Goal: Task Accomplishment & Management: Manage account settings

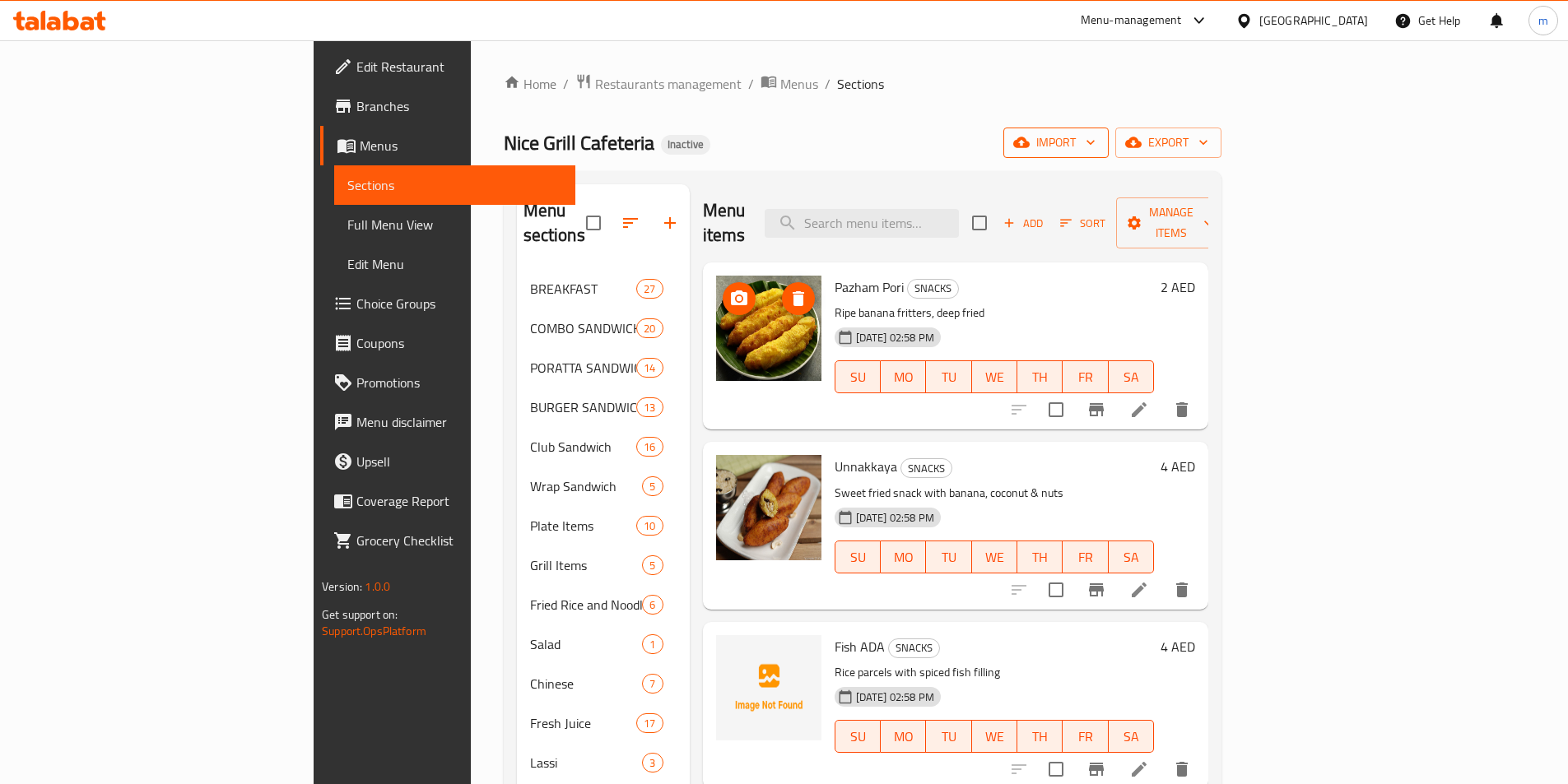
click at [1095, 146] on span "import" at bounding box center [1056, 142] width 79 height 21
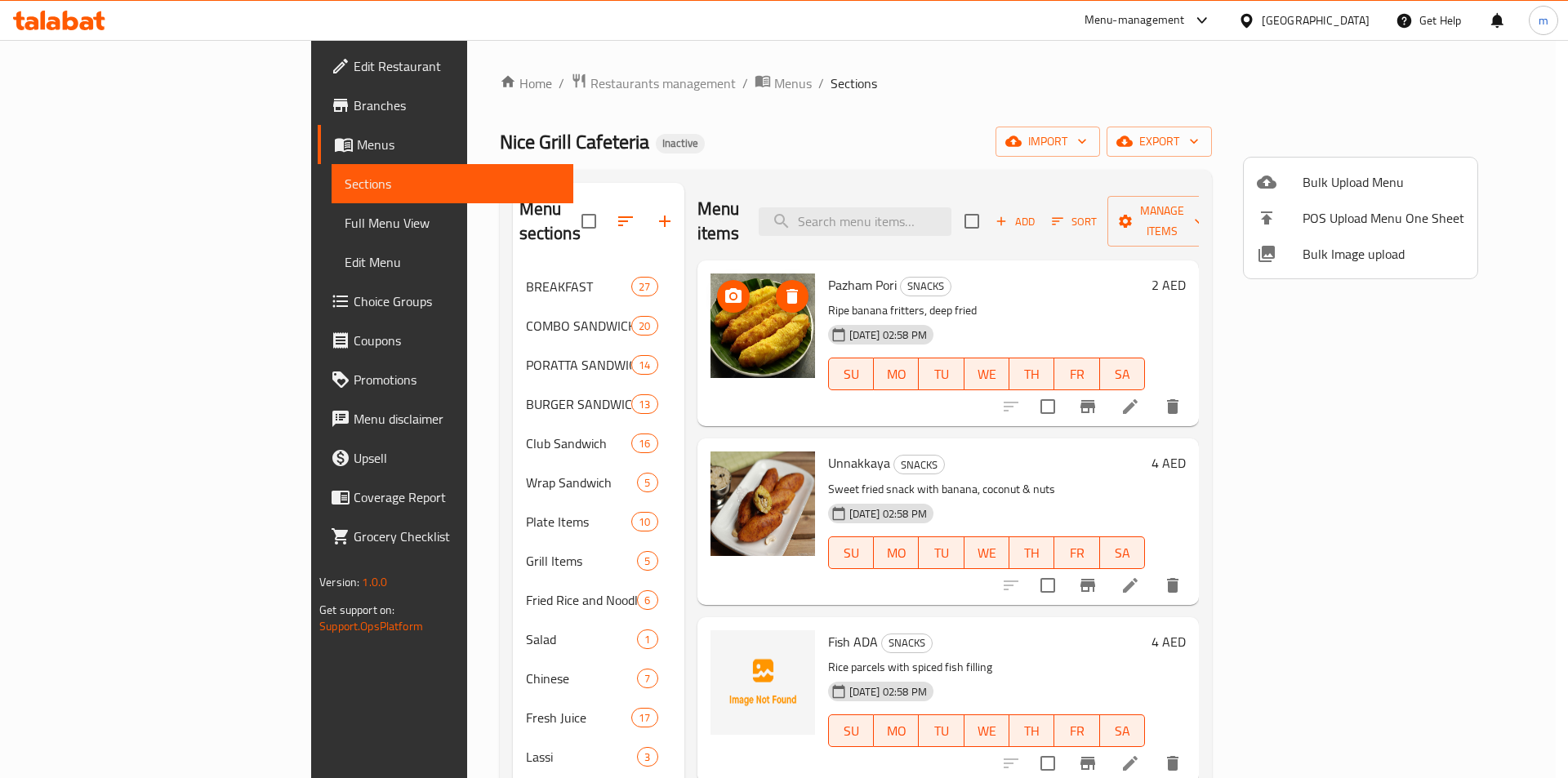
click at [1287, 184] on div at bounding box center [1279, 182] width 45 height 20
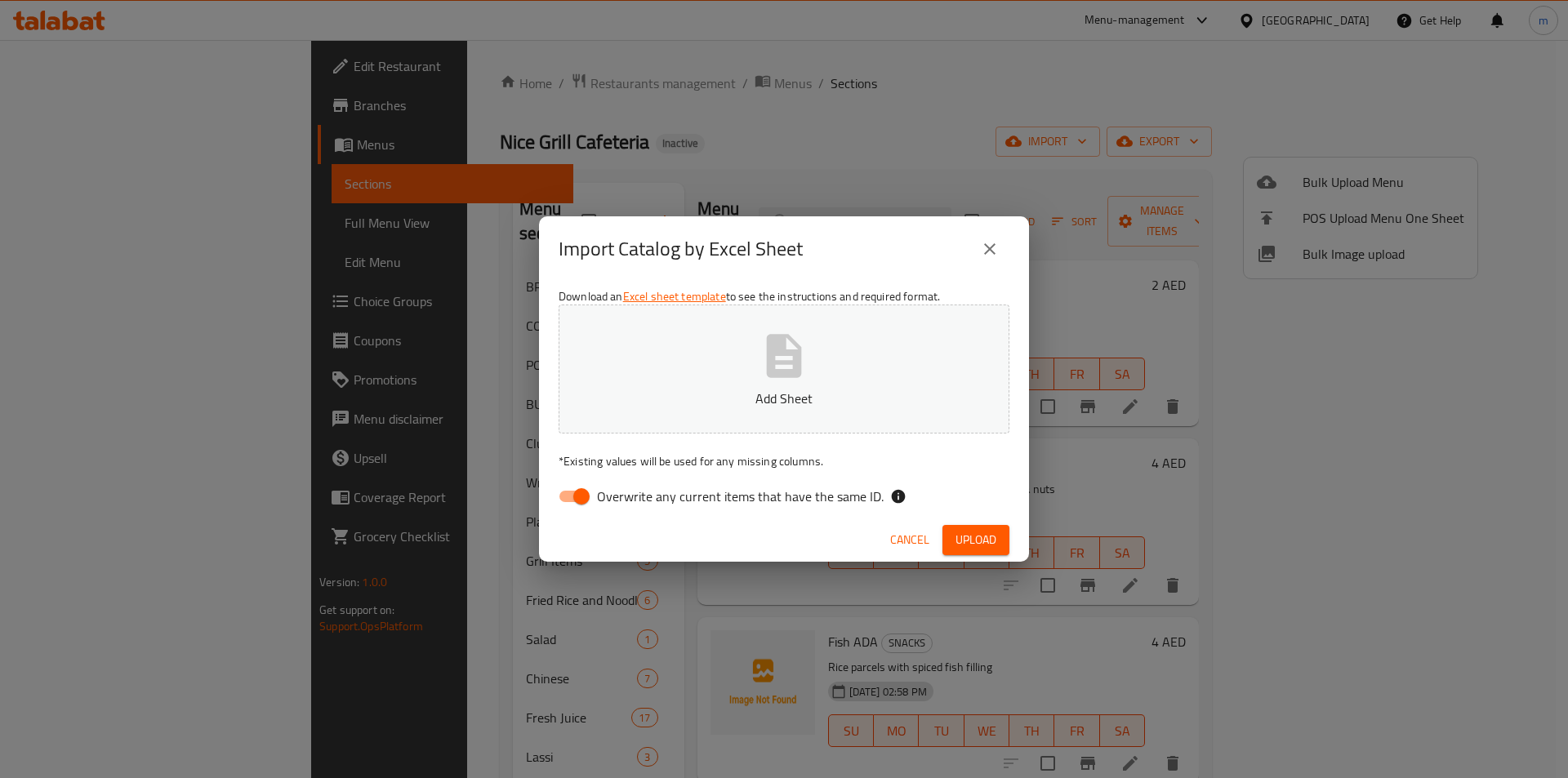
click at [554, 496] on input "Overwrite any current items that have the same ID." at bounding box center [581, 496] width 93 height 31
checkbox input "false"
click at [985, 542] on span "Upload" at bounding box center [976, 540] width 41 height 21
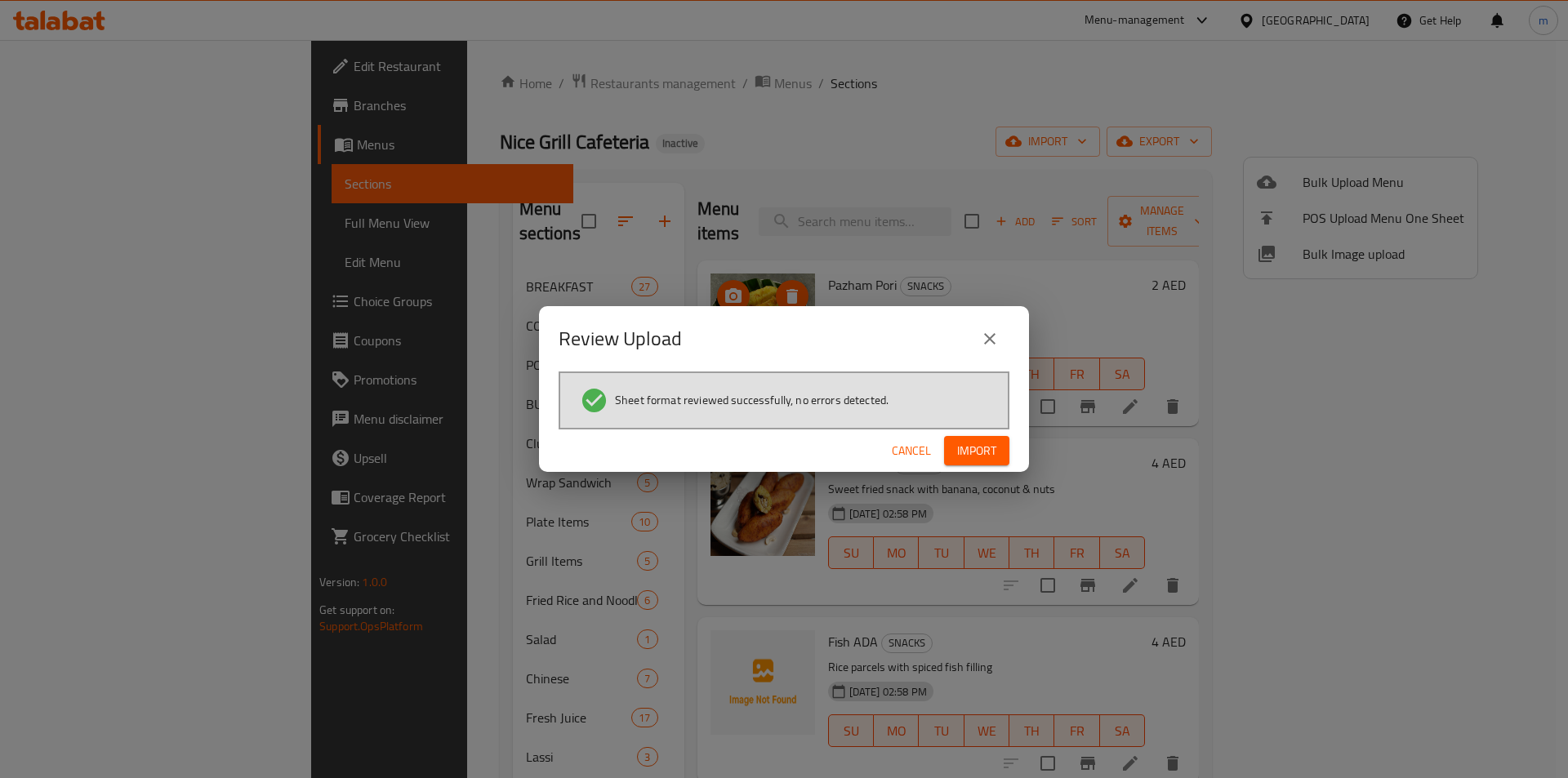
click at [985, 460] on span "Import" at bounding box center [977, 452] width 39 height 21
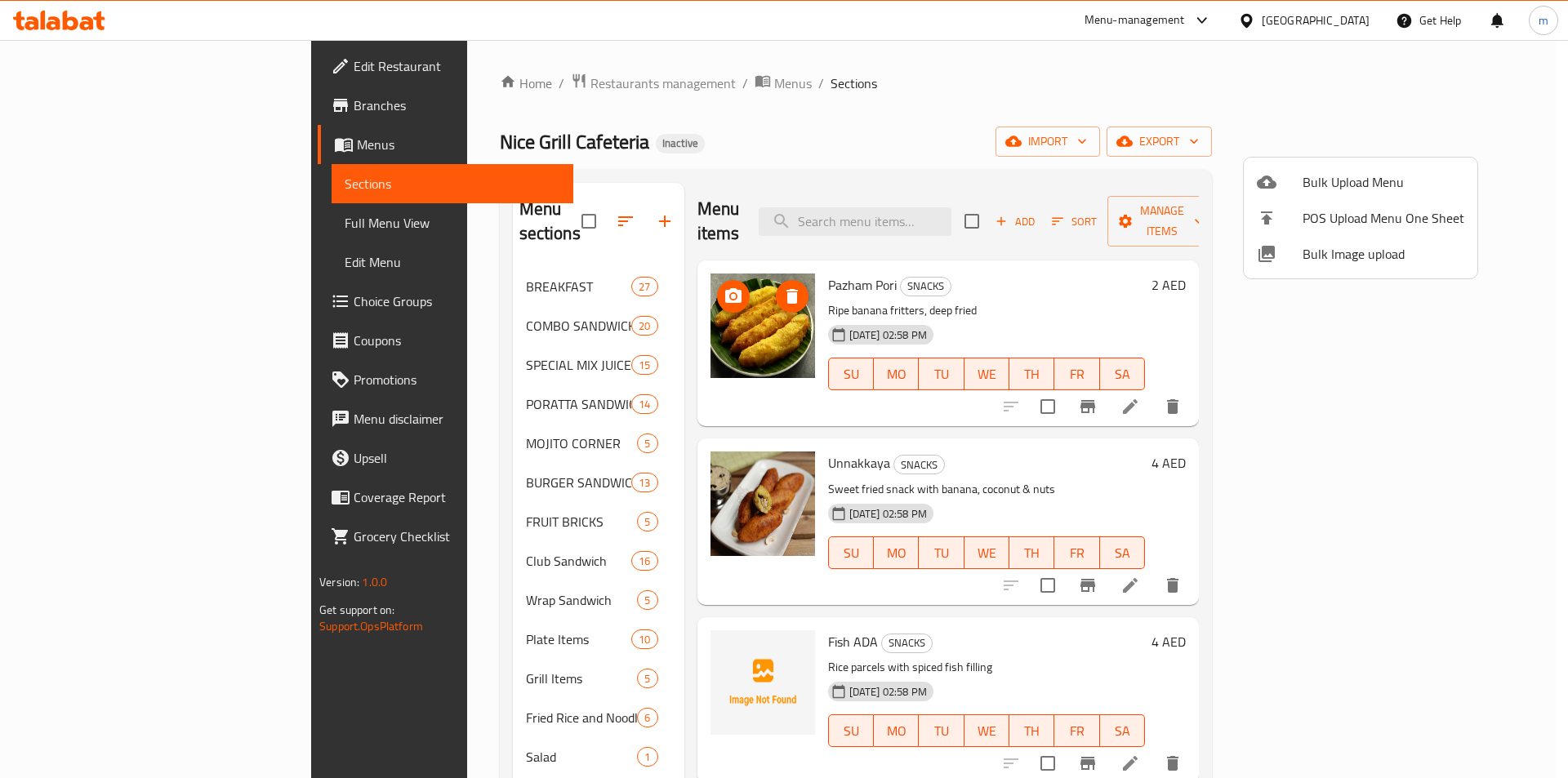
click at [771, 65] on div at bounding box center [784, 389] width 1568 height 778
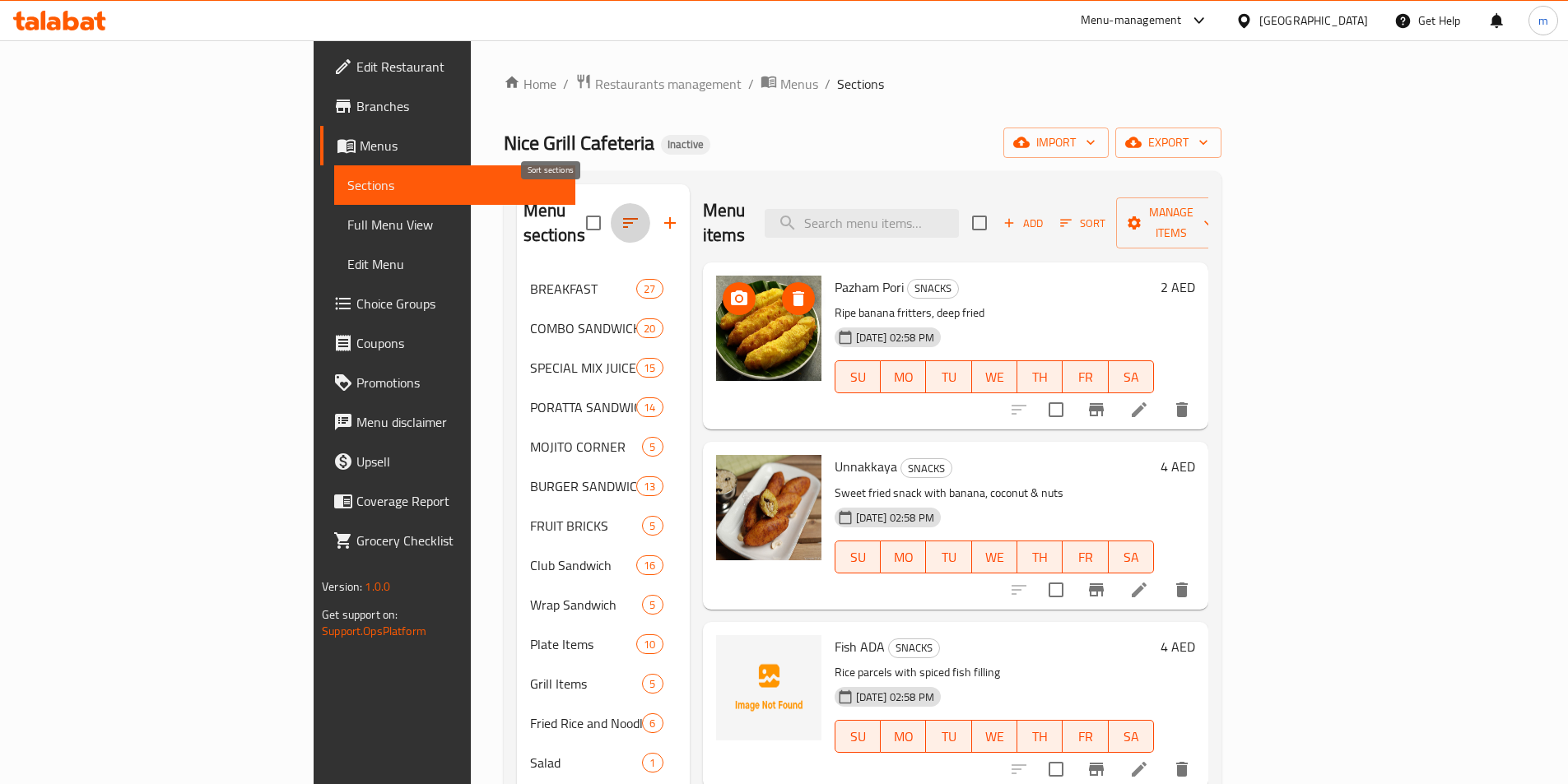
click at [620, 219] on icon "button" at bounding box center [630, 223] width 20 height 20
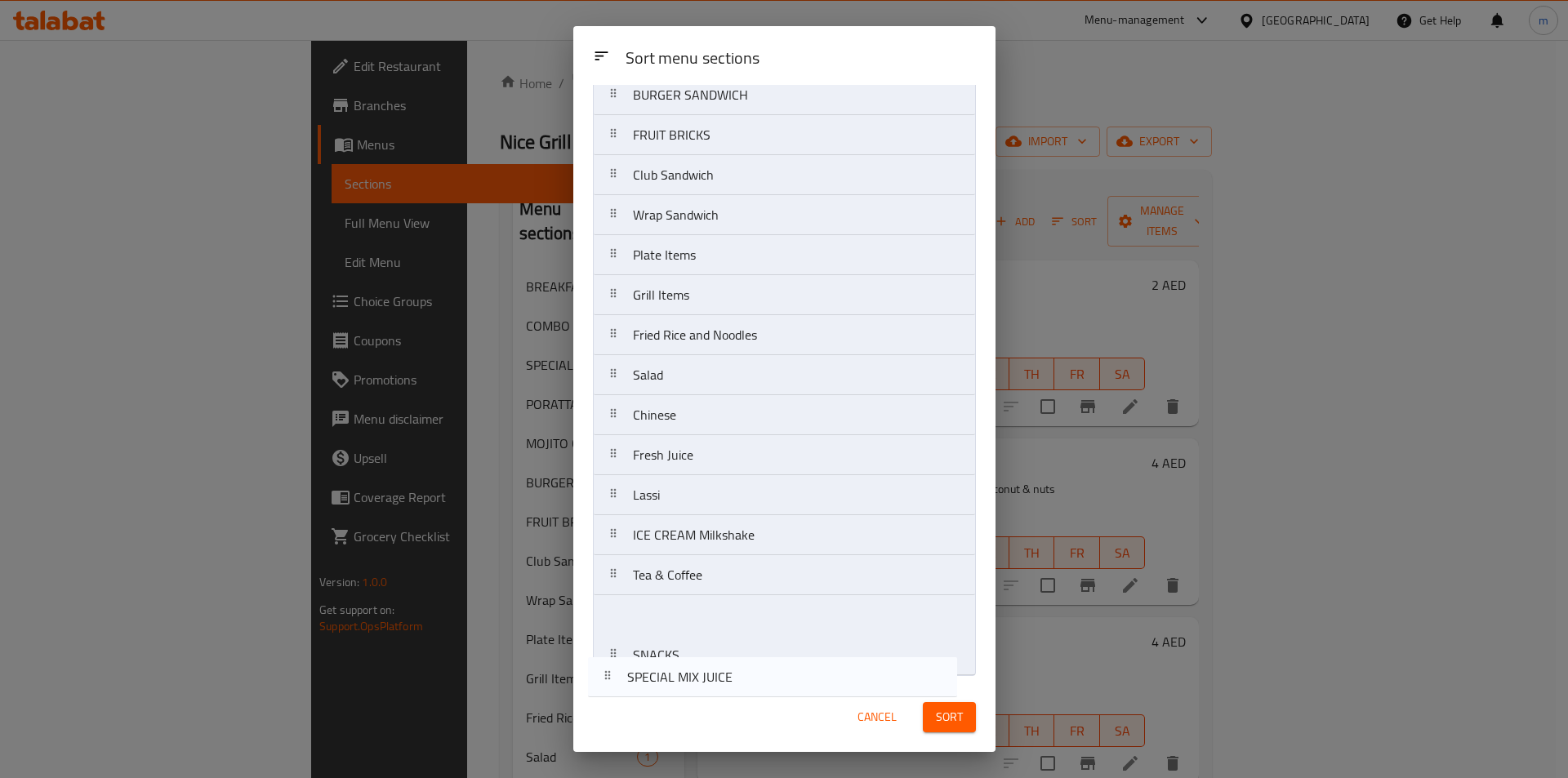
scroll to position [217, 0]
drag, startPoint x: 667, startPoint y: 240, endPoint x: 670, endPoint y: 683, distance: 443.0
click at [670, 683] on div "Sort menu sections Sort menu sections BREAKFAST COMBO SANDWICH SPECIAL MIX JUIC…" at bounding box center [784, 388] width 423 height 726
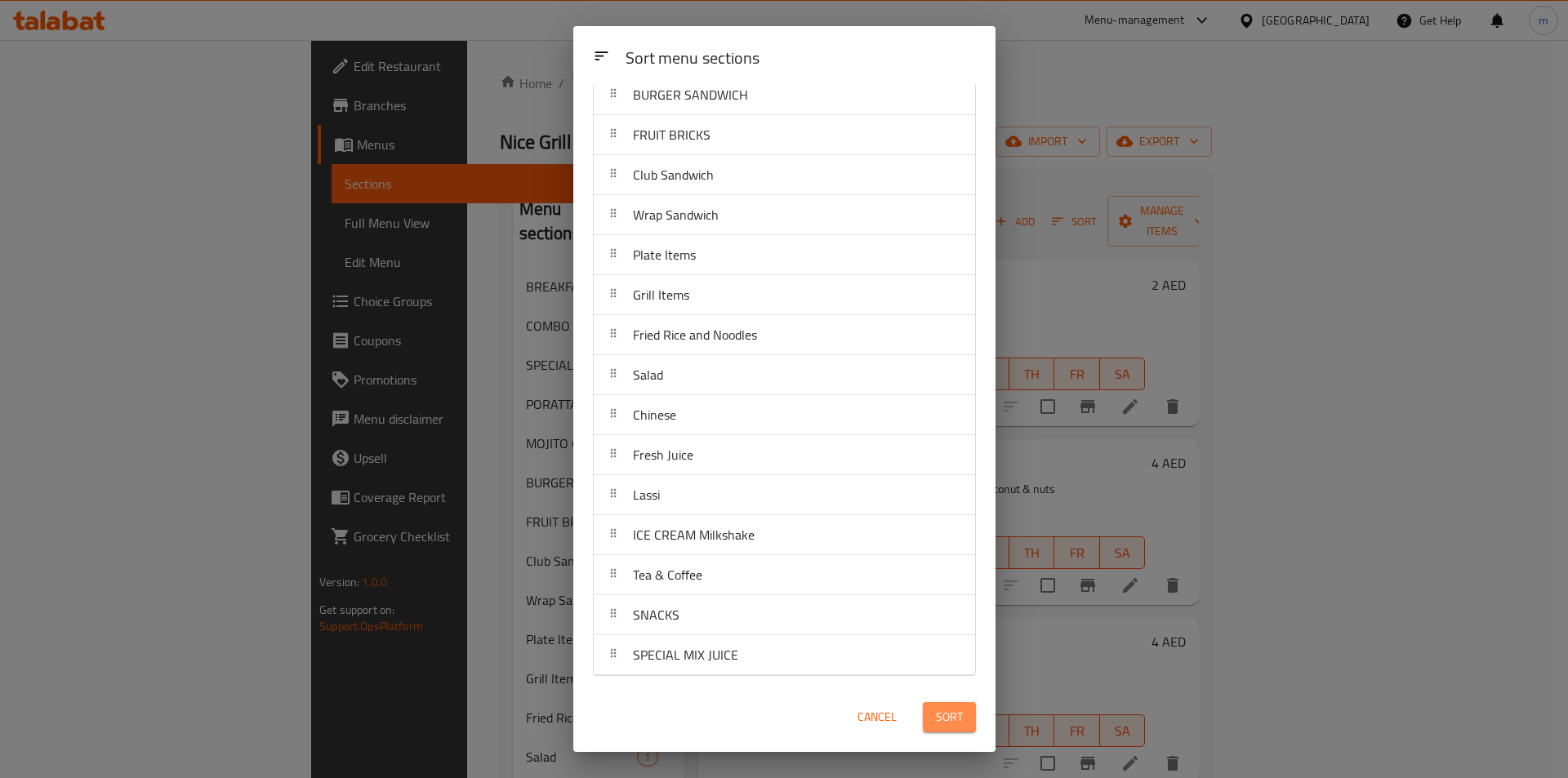
click at [934, 716] on button "Sort" at bounding box center [950, 716] width 53 height 30
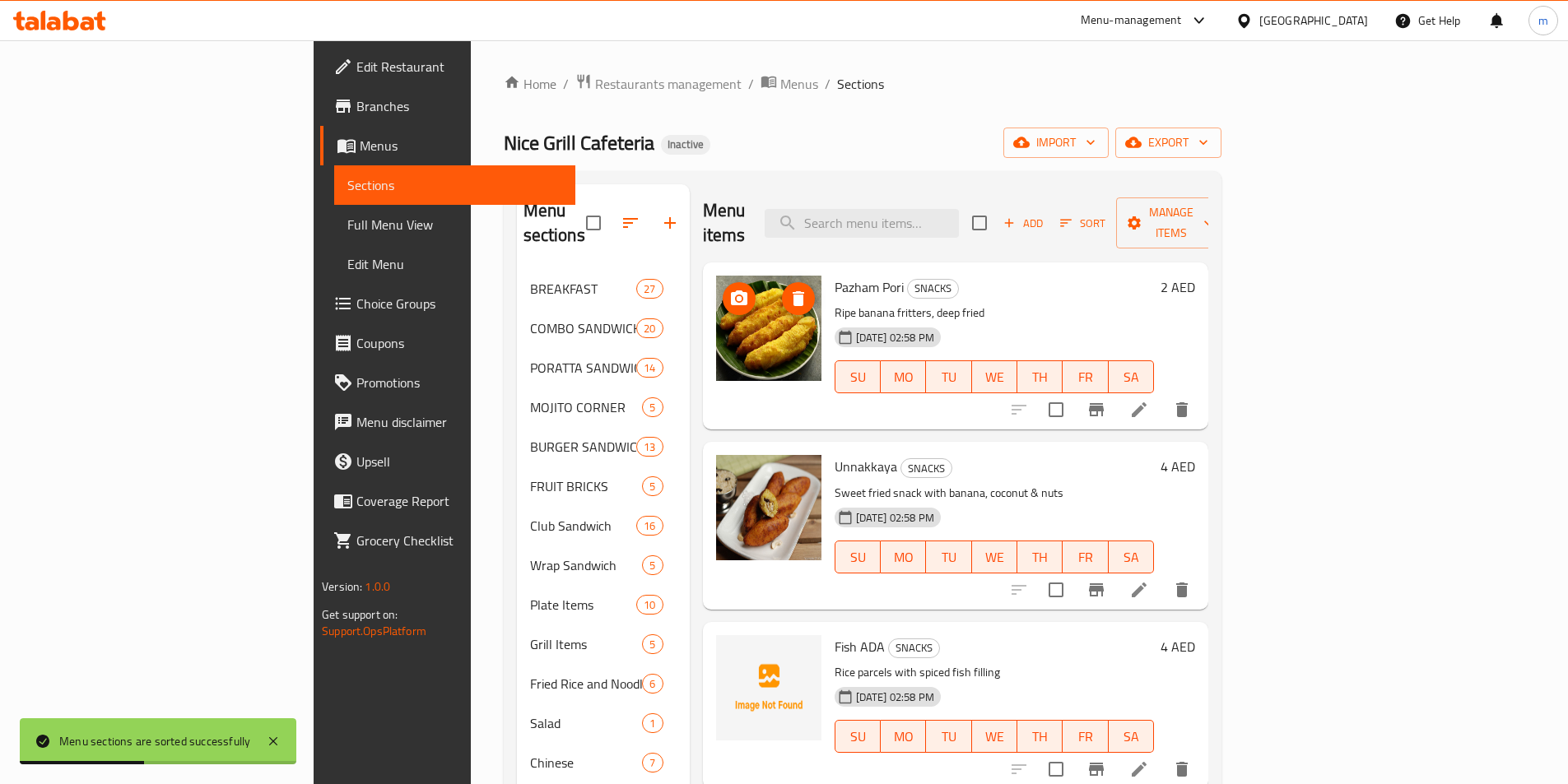
click at [981, 110] on div "Home / Restaurants management / Menus / Sections Nice Grill Cafeteria Inactive …" at bounding box center [862, 556] width 718 height 966
click at [620, 213] on icon "button" at bounding box center [630, 223] width 20 height 20
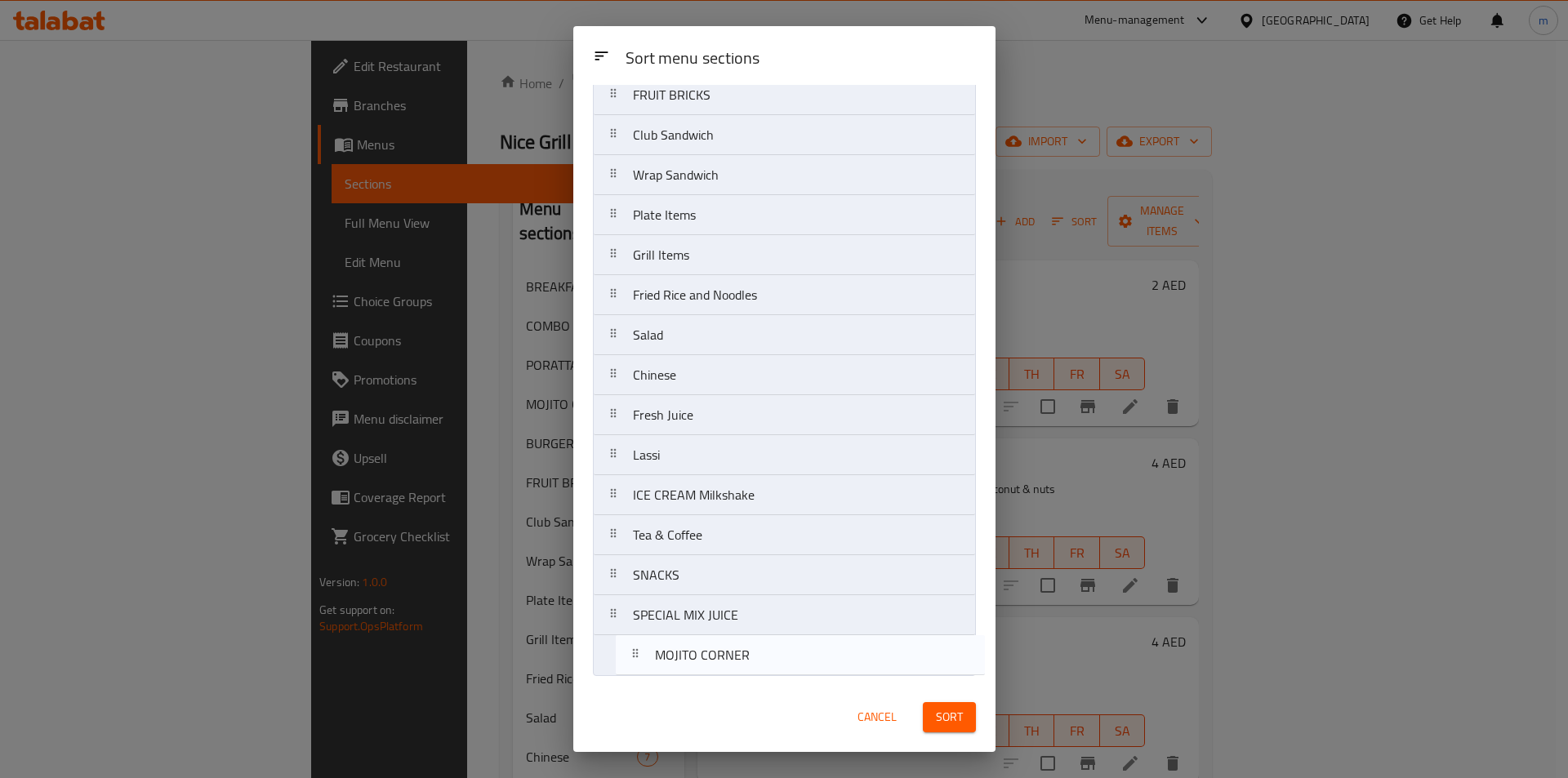
drag, startPoint x: 664, startPoint y: 281, endPoint x: 685, endPoint y: 683, distance: 402.5
click at [685, 683] on div "Sort menu sections Sort menu sections BREAKFAST COMBO SANDWICH PORATTA SANDWICH…" at bounding box center [784, 388] width 423 height 726
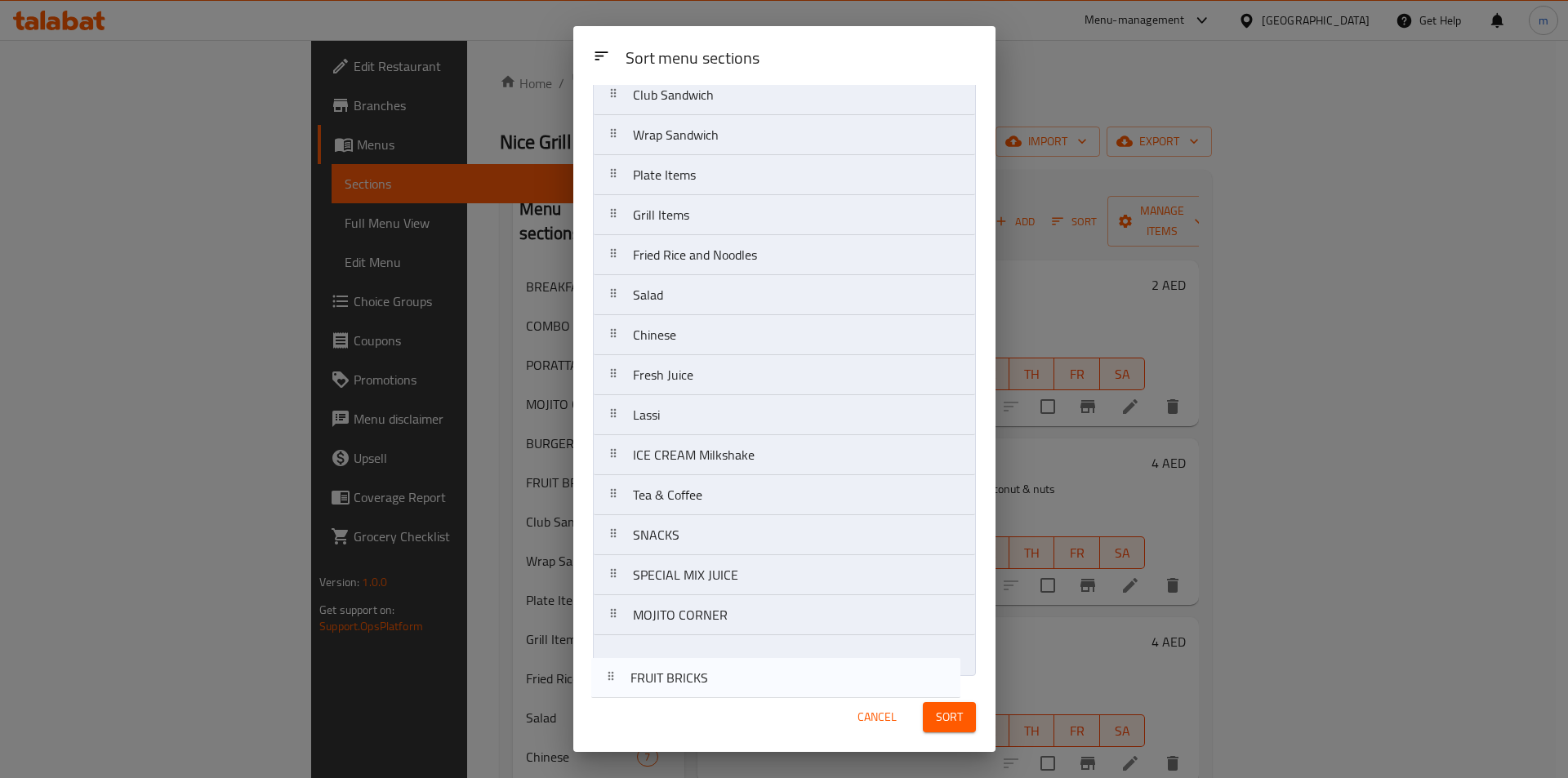
drag, startPoint x: 709, startPoint y: 104, endPoint x: 707, endPoint y: 693, distance: 589.0
click at [707, 693] on div "Sort menu sections Sort menu sections BREAKFAST COMBO SANDWICH PORATTA SANDWICH…" at bounding box center [784, 388] width 423 height 726
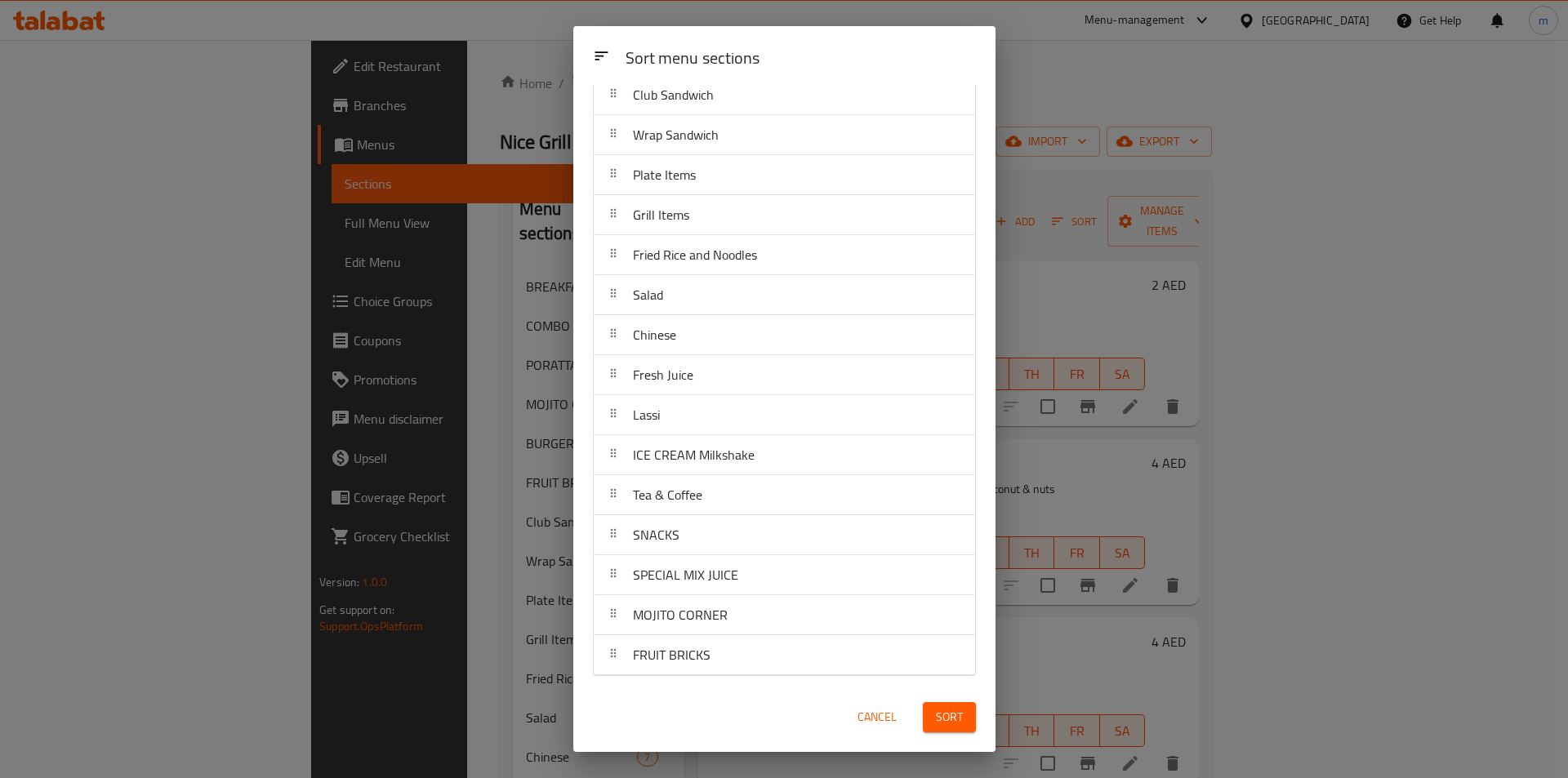
click at [930, 722] on button "Sort" at bounding box center [950, 716] width 53 height 30
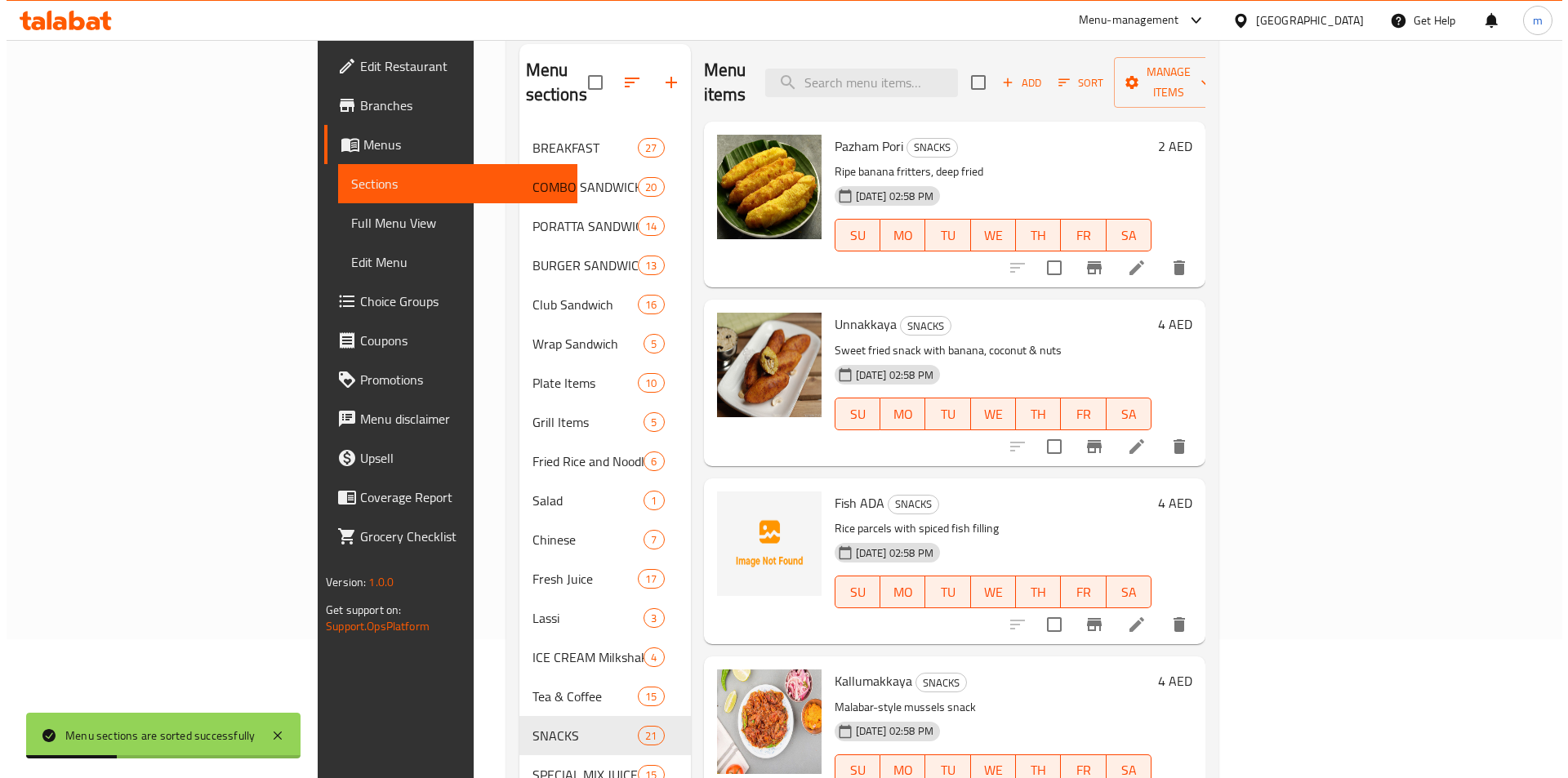
scroll to position [98, 0]
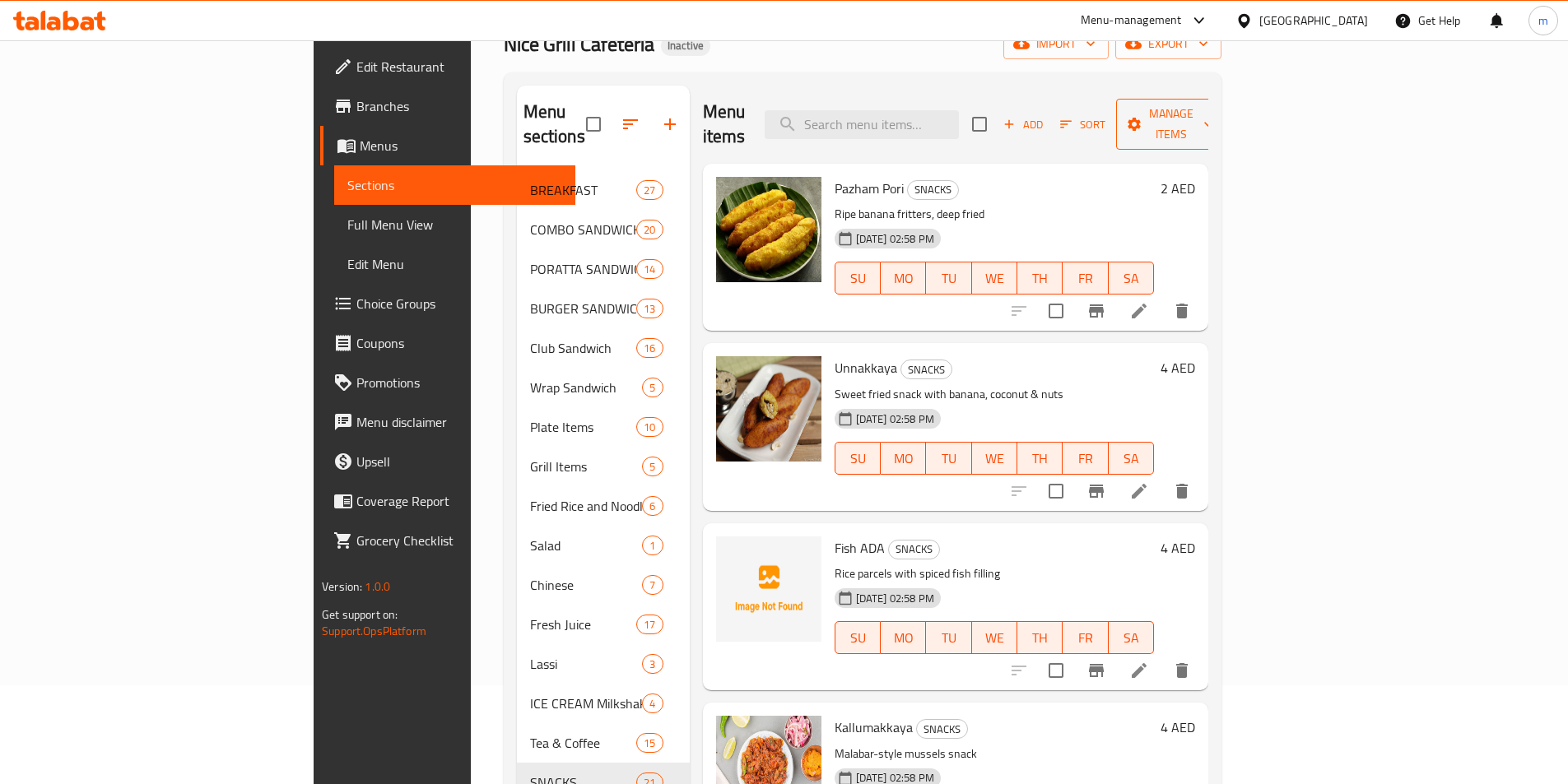
click at [1213, 104] on span "Manage items" at bounding box center [1171, 124] width 84 height 41
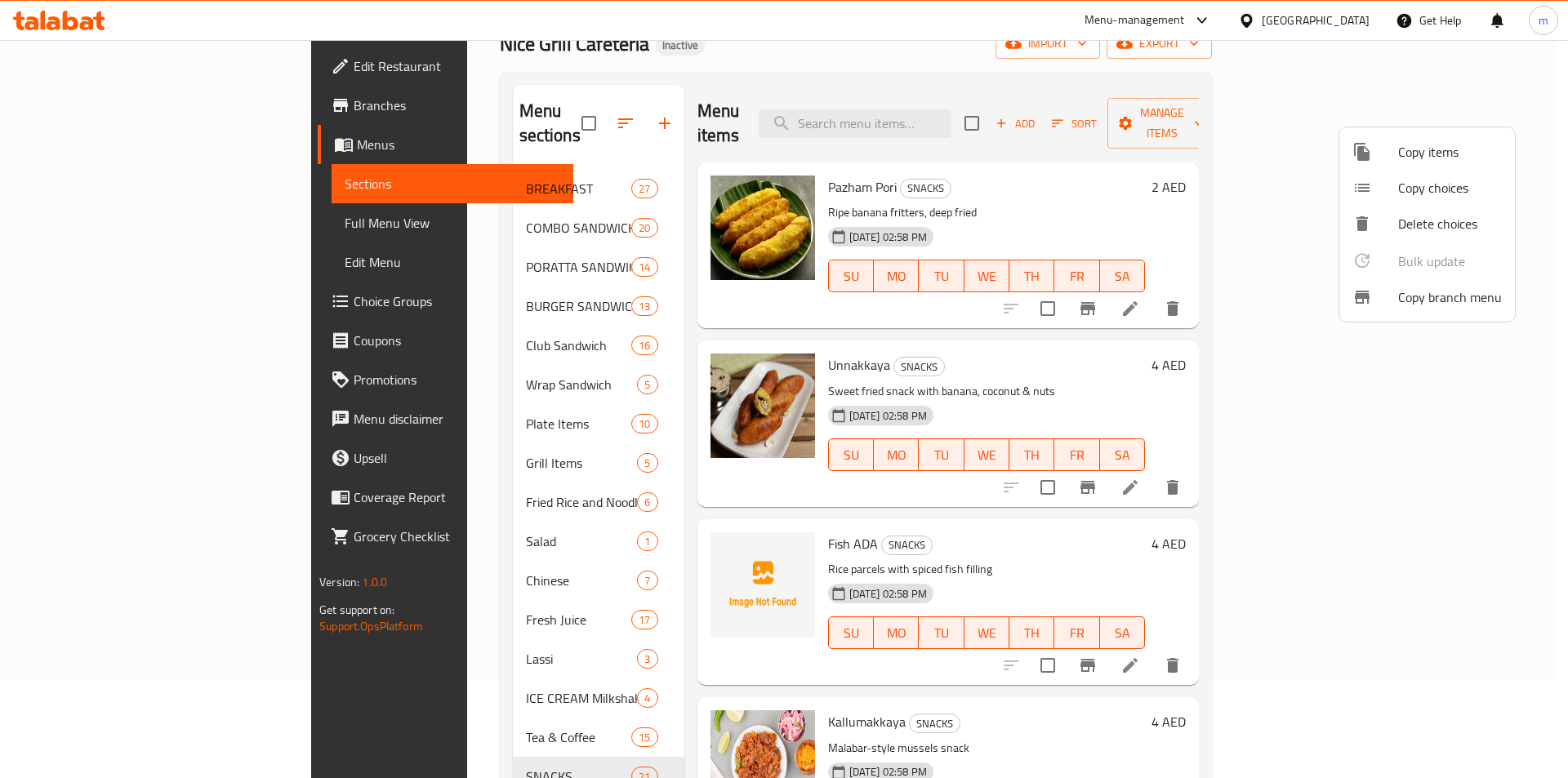
click at [1400, 65] on div at bounding box center [784, 389] width 1568 height 778
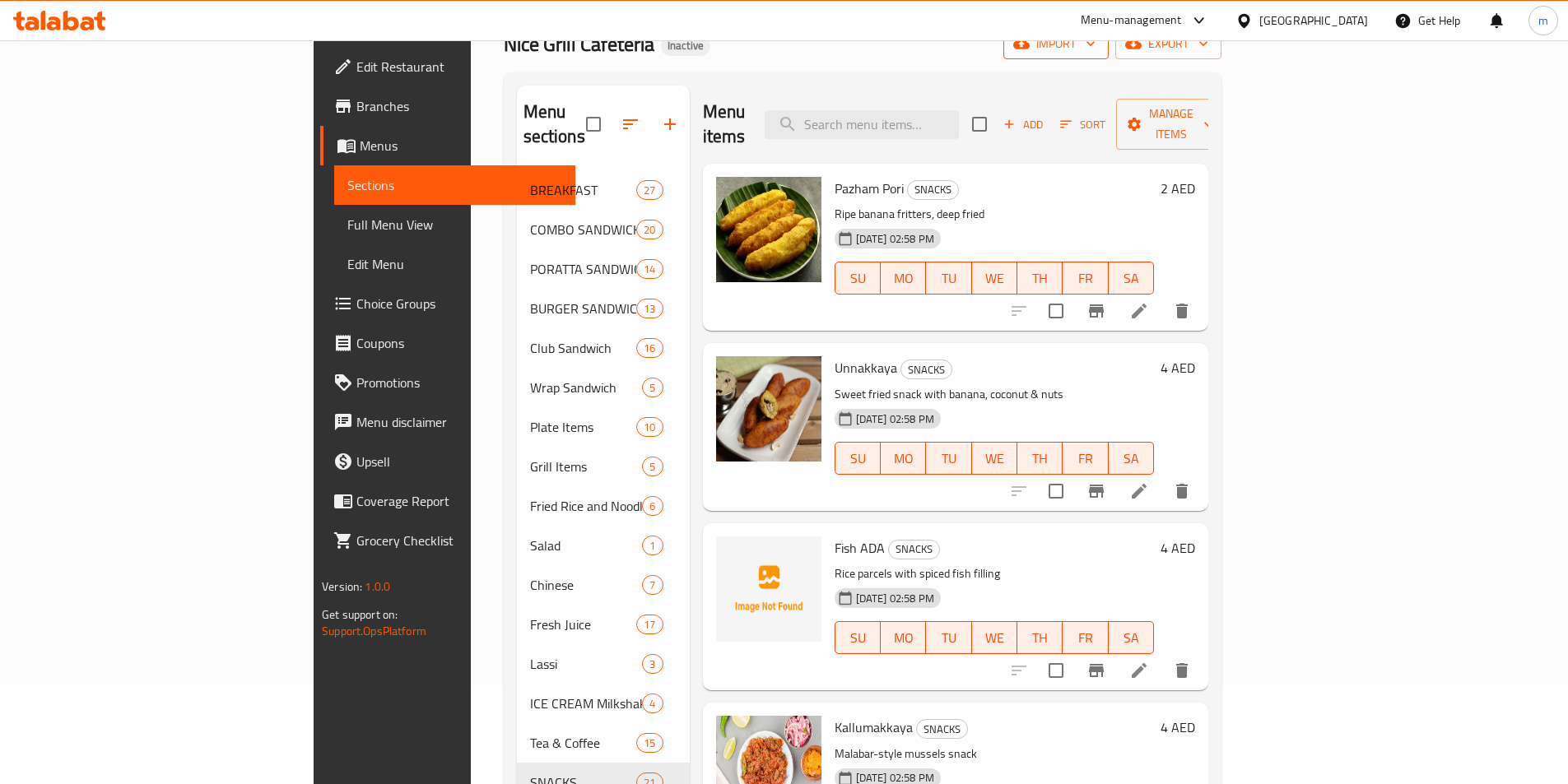
click at [1099, 51] on icon "button" at bounding box center [1090, 43] width 16 height 16
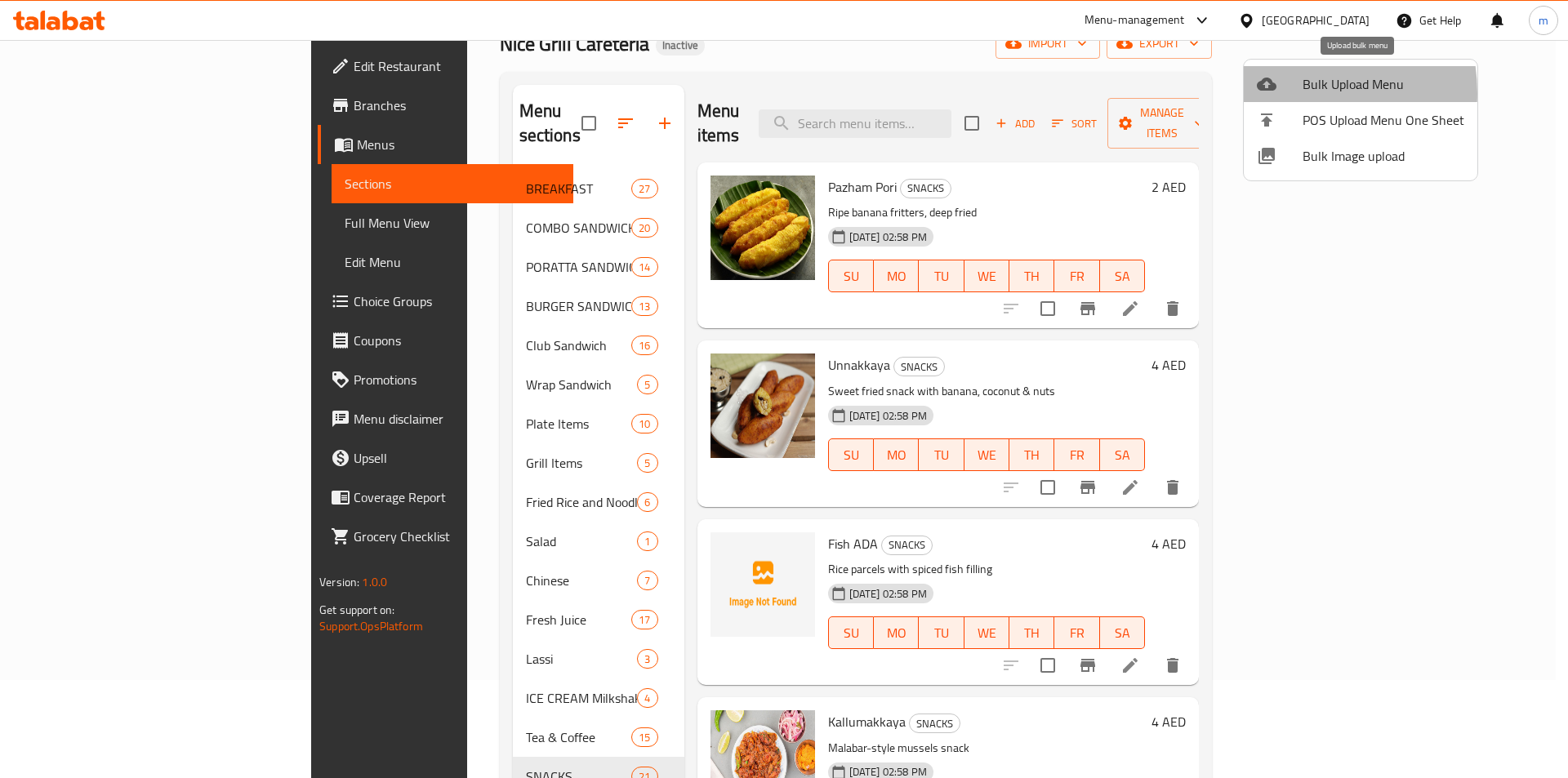
click at [1283, 93] on div at bounding box center [1279, 84] width 45 height 20
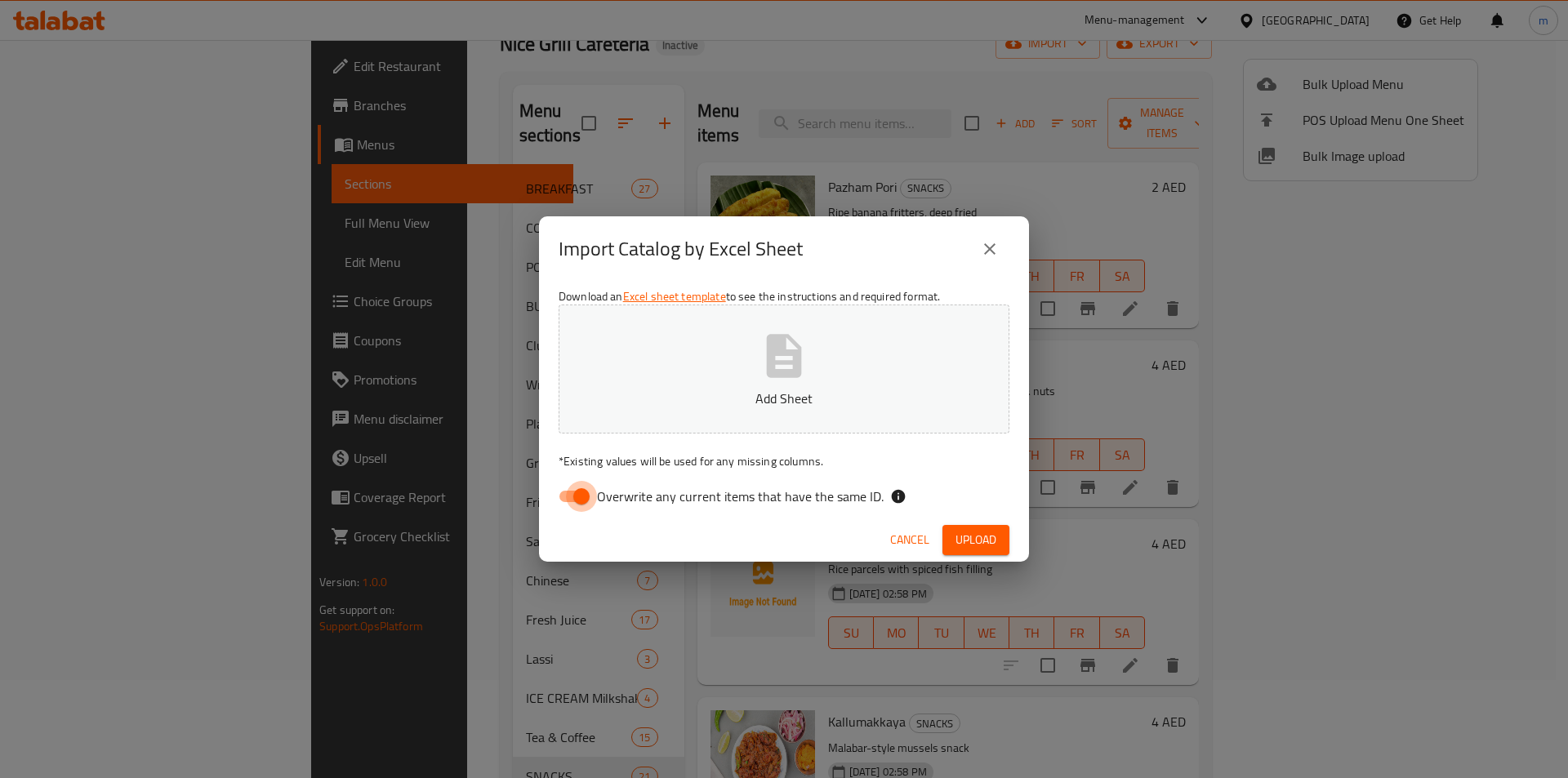
click at [571, 495] on input "Overwrite any current items that have the same ID." at bounding box center [581, 496] width 93 height 31
checkbox input "false"
click at [992, 534] on span "Upload" at bounding box center [976, 540] width 41 height 21
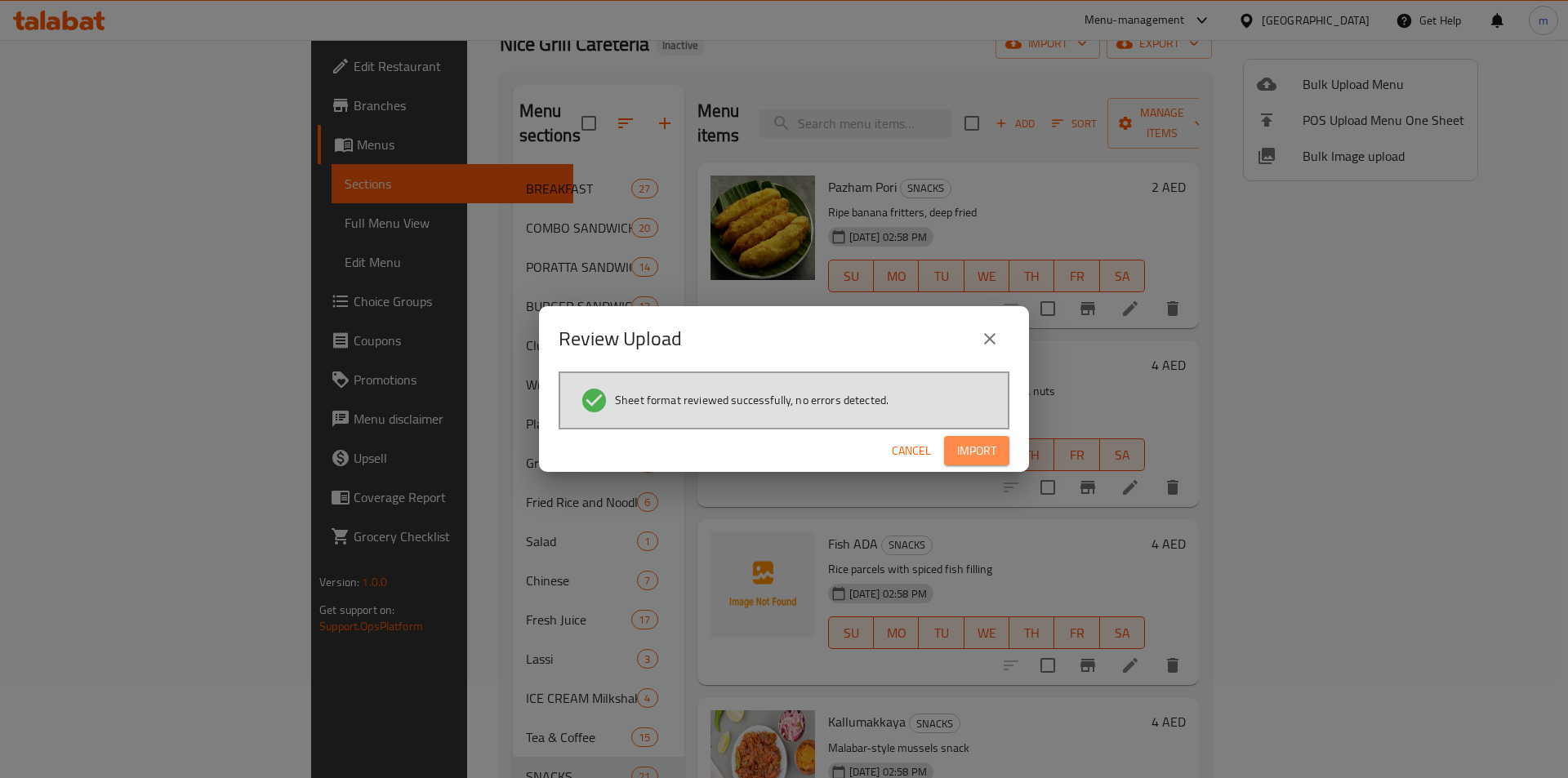
click at [975, 458] on span "Import" at bounding box center [977, 452] width 39 height 21
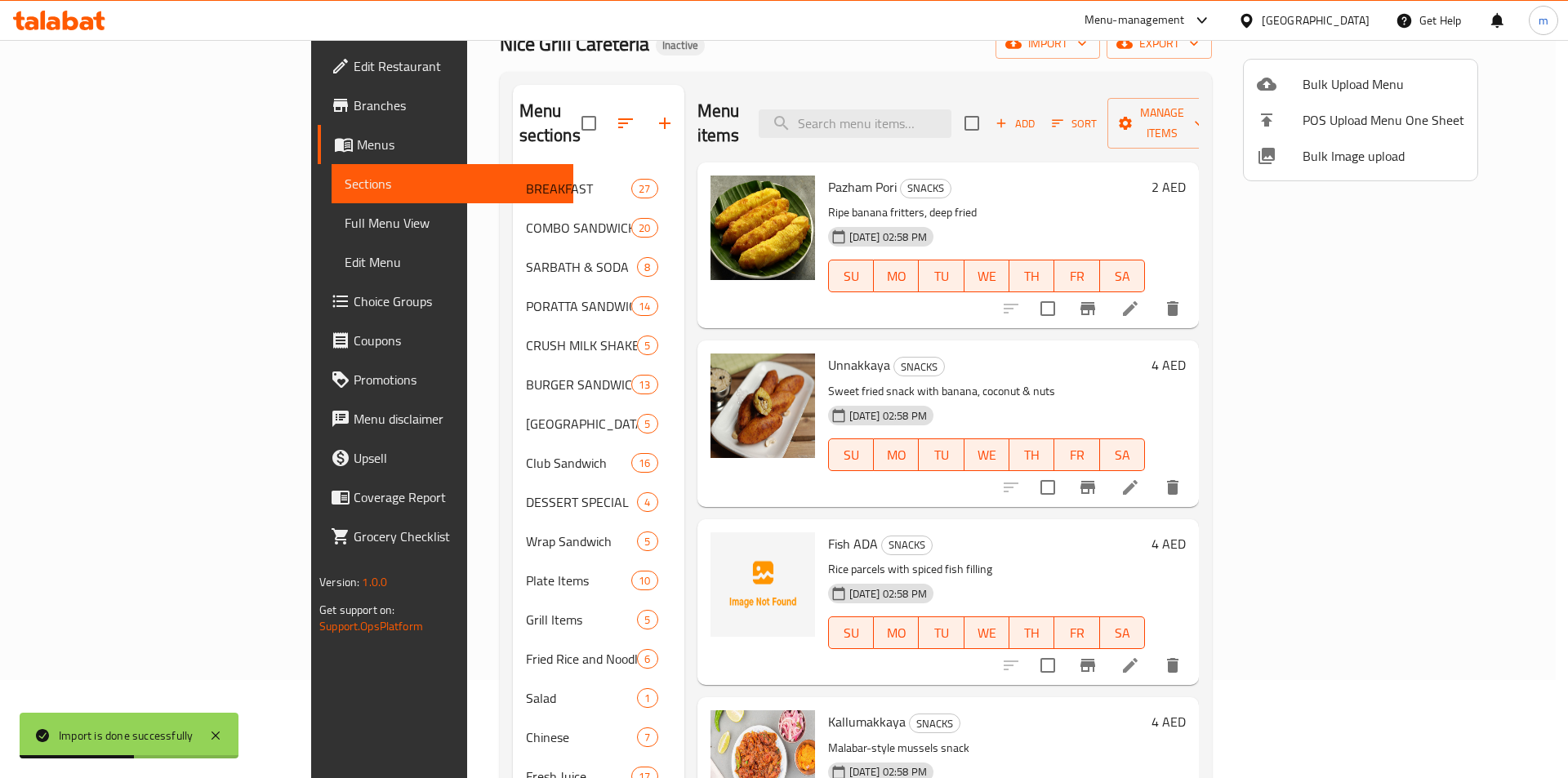
click at [548, 115] on div at bounding box center [784, 389] width 1568 height 778
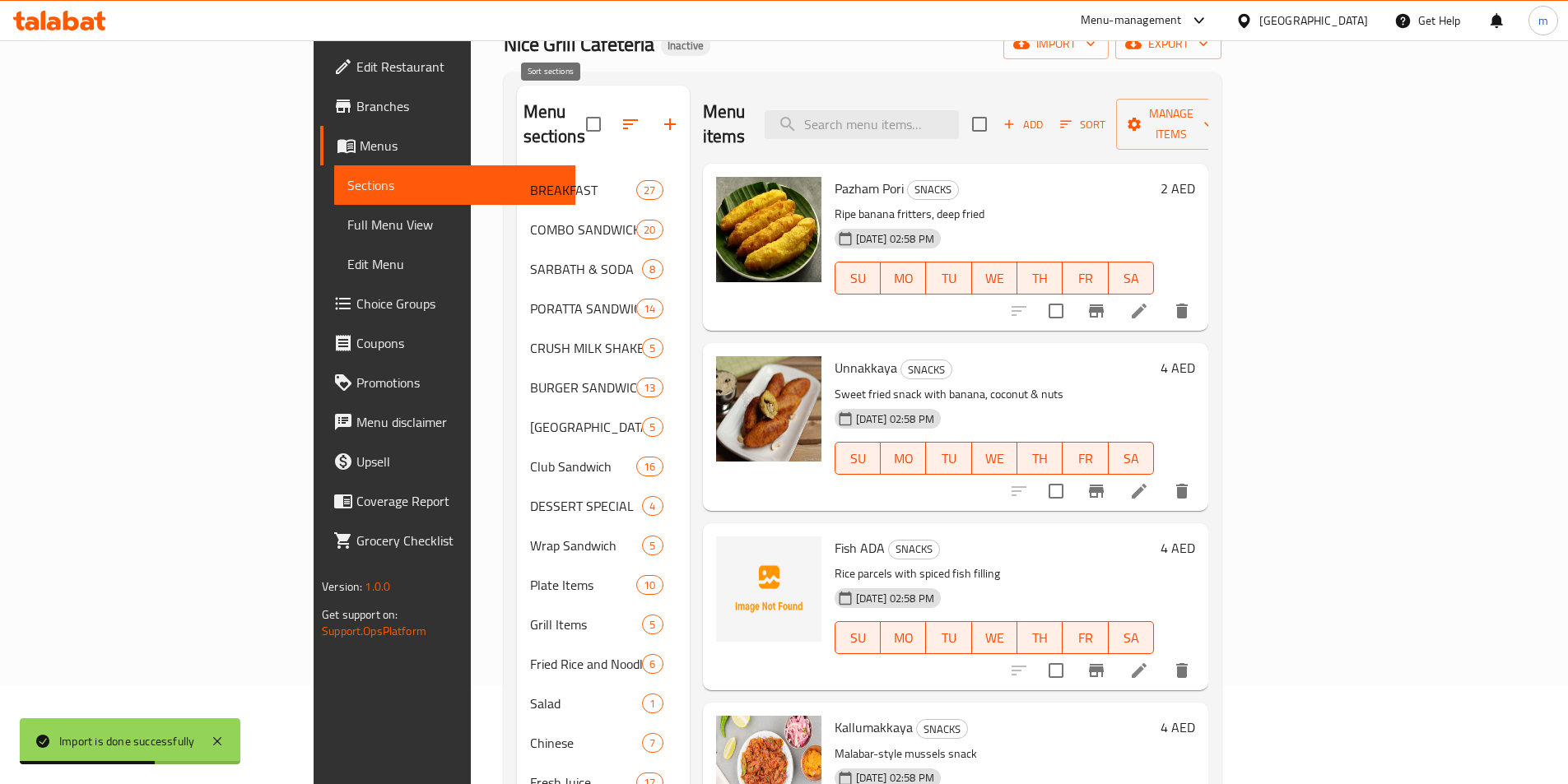
click at [620, 114] on icon "button" at bounding box center [630, 123] width 20 height 20
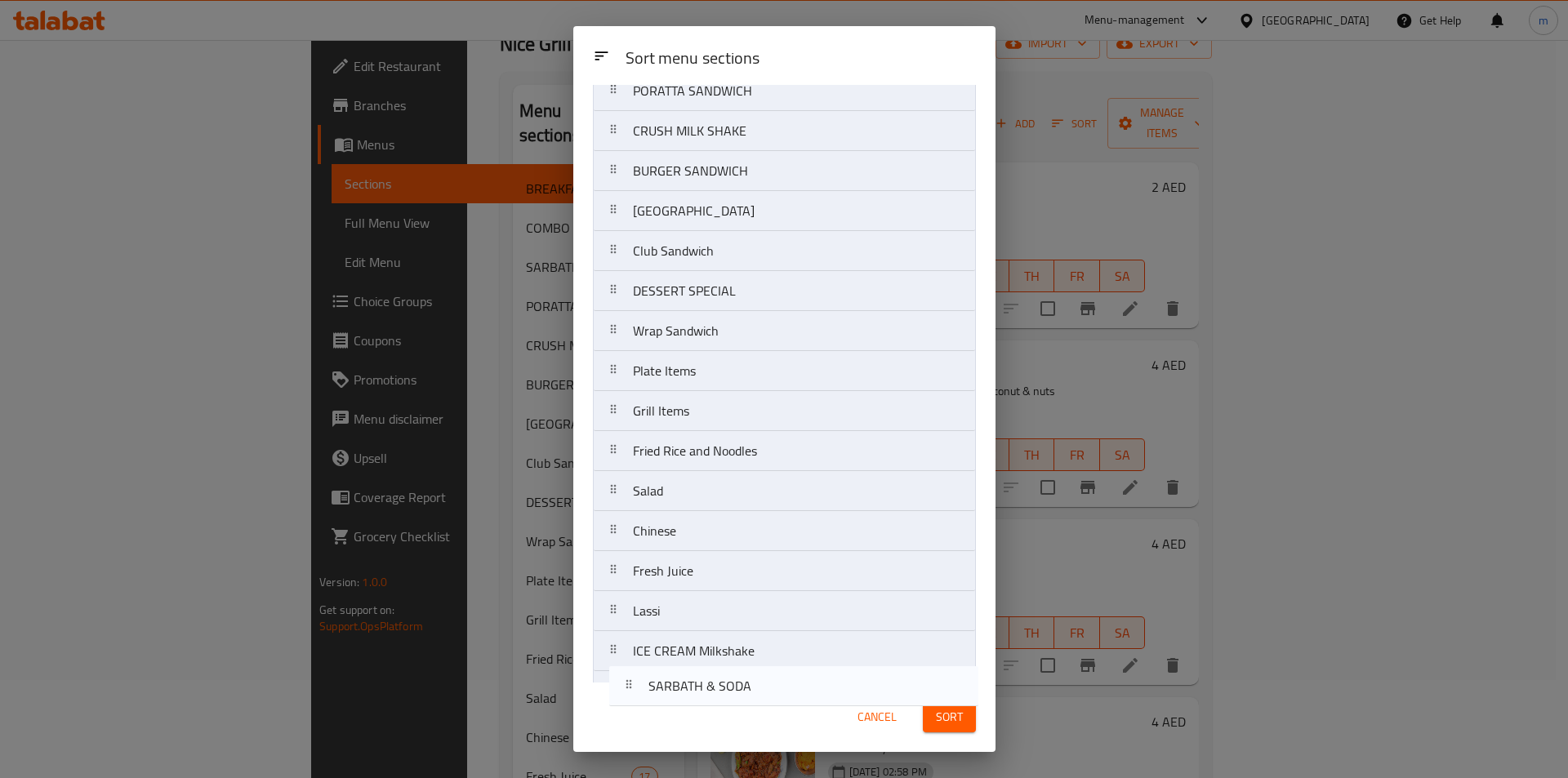
scroll to position [377, 0]
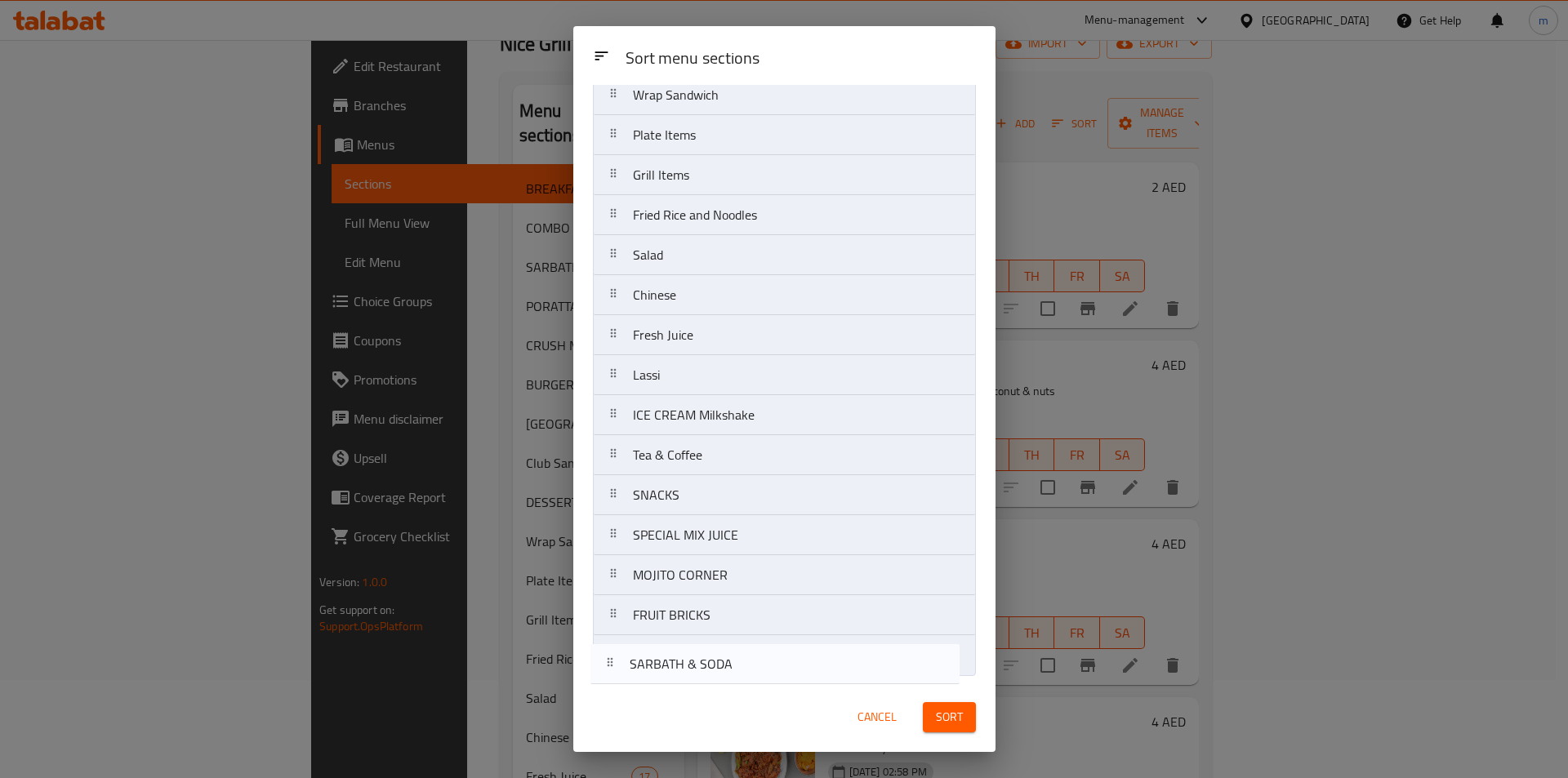
drag, startPoint x: 683, startPoint y: 244, endPoint x: 676, endPoint y: 686, distance: 442.1
click at [676, 686] on div "Sort menu sections Sort menu sections BREAKFAST COMBO SANDWICH SARBATH & SODA P…" at bounding box center [784, 388] width 423 height 726
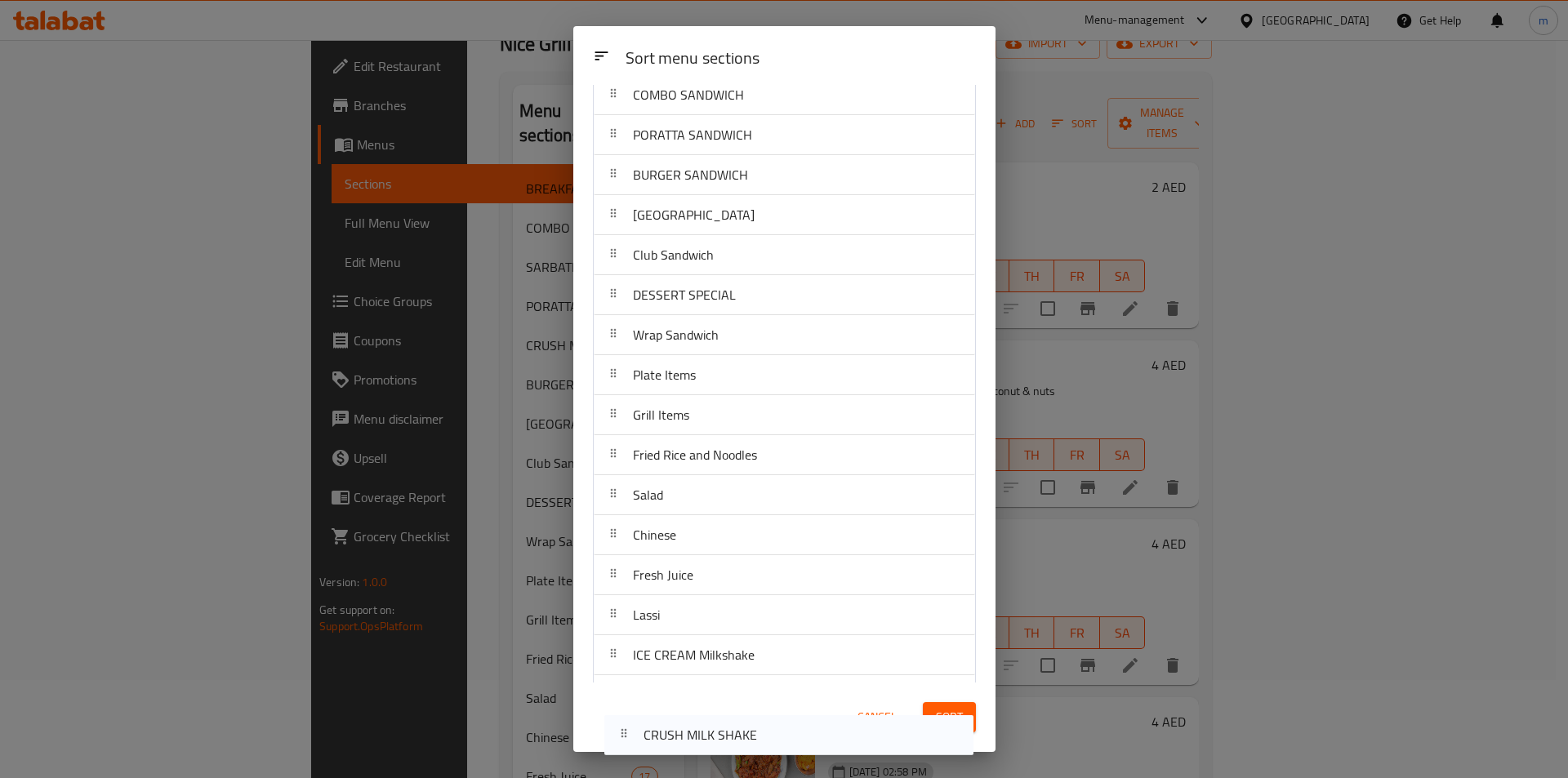
scroll to position [120, 0]
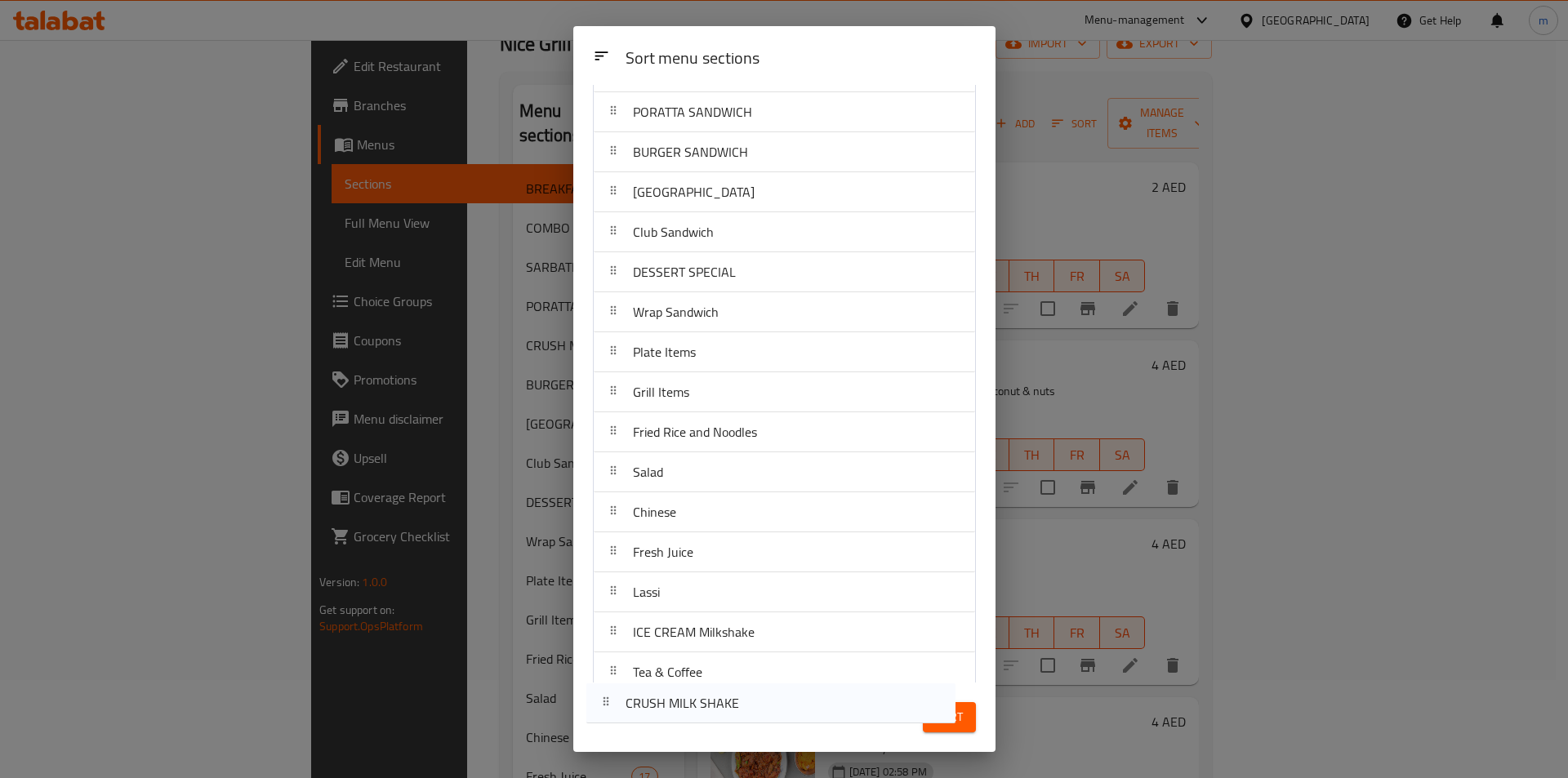
drag, startPoint x: 673, startPoint y: 277, endPoint x: 666, endPoint y: 715, distance: 438.1
click at [666, 715] on div "Sort menu sections Sort menu sections BREAKFAST COMBO SANDWICH PORATTA SANDWICH…" at bounding box center [784, 388] width 423 height 726
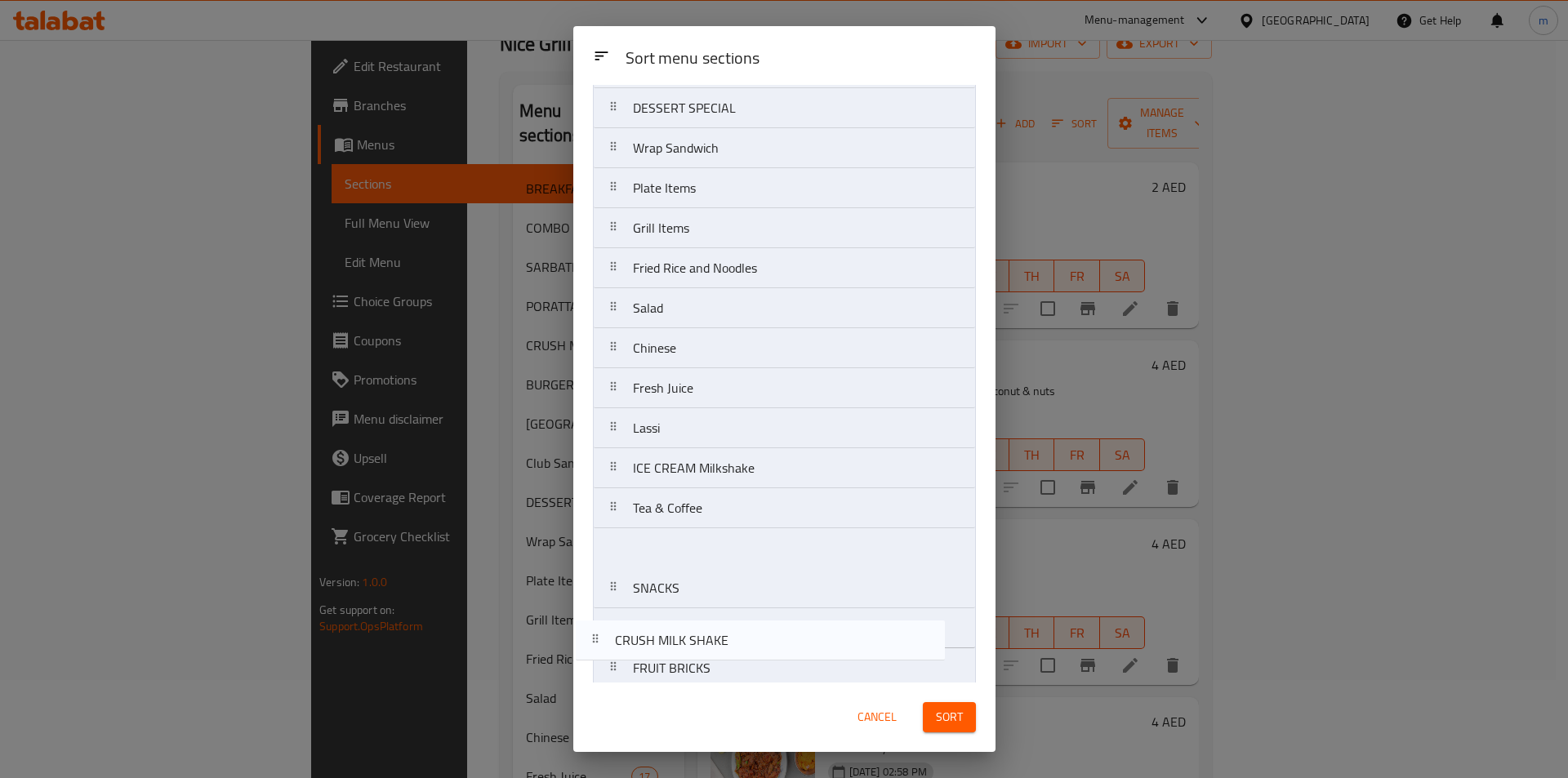
scroll to position [377, 0]
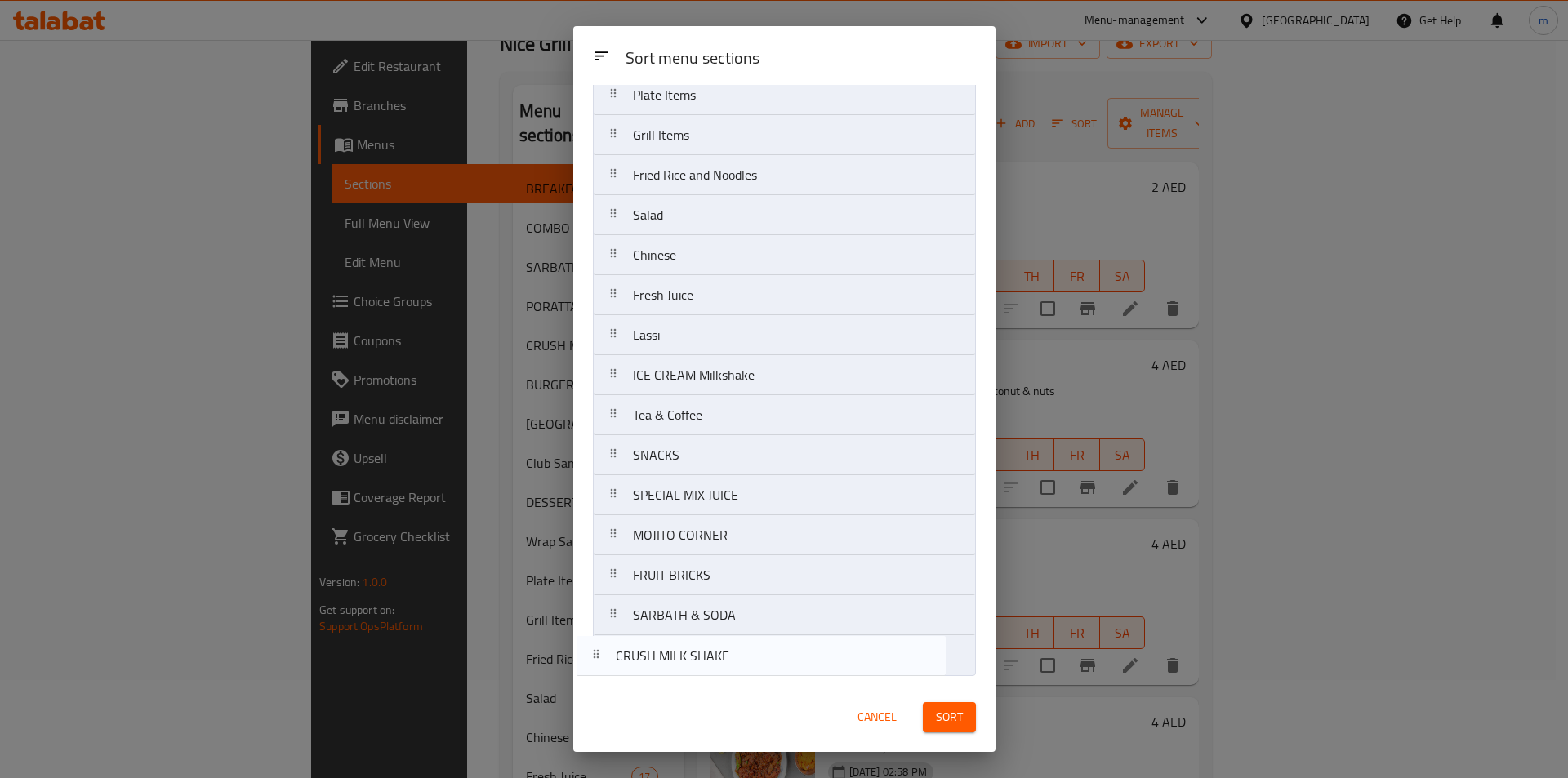
drag, startPoint x: 711, startPoint y: 162, endPoint x: 693, endPoint y: 674, distance: 512.3
click at [693, 674] on nav "BREAKFAST COMBO SANDWICH PORATTA SANDWICH CRUSH MILK SHAKE BURGER SANDWICH FALO…" at bounding box center [784, 215] width 383 height 922
drag, startPoint x: 753, startPoint y: 267, endPoint x: 742, endPoint y: 678, distance: 411.1
click at [741, 683] on div "Sort menu sections Sort menu sections BREAKFAST COMBO SANDWICH PORATTA SANDWICH…" at bounding box center [784, 388] width 423 height 726
drag, startPoint x: 737, startPoint y: 146, endPoint x: 733, endPoint y: 673, distance: 527.0
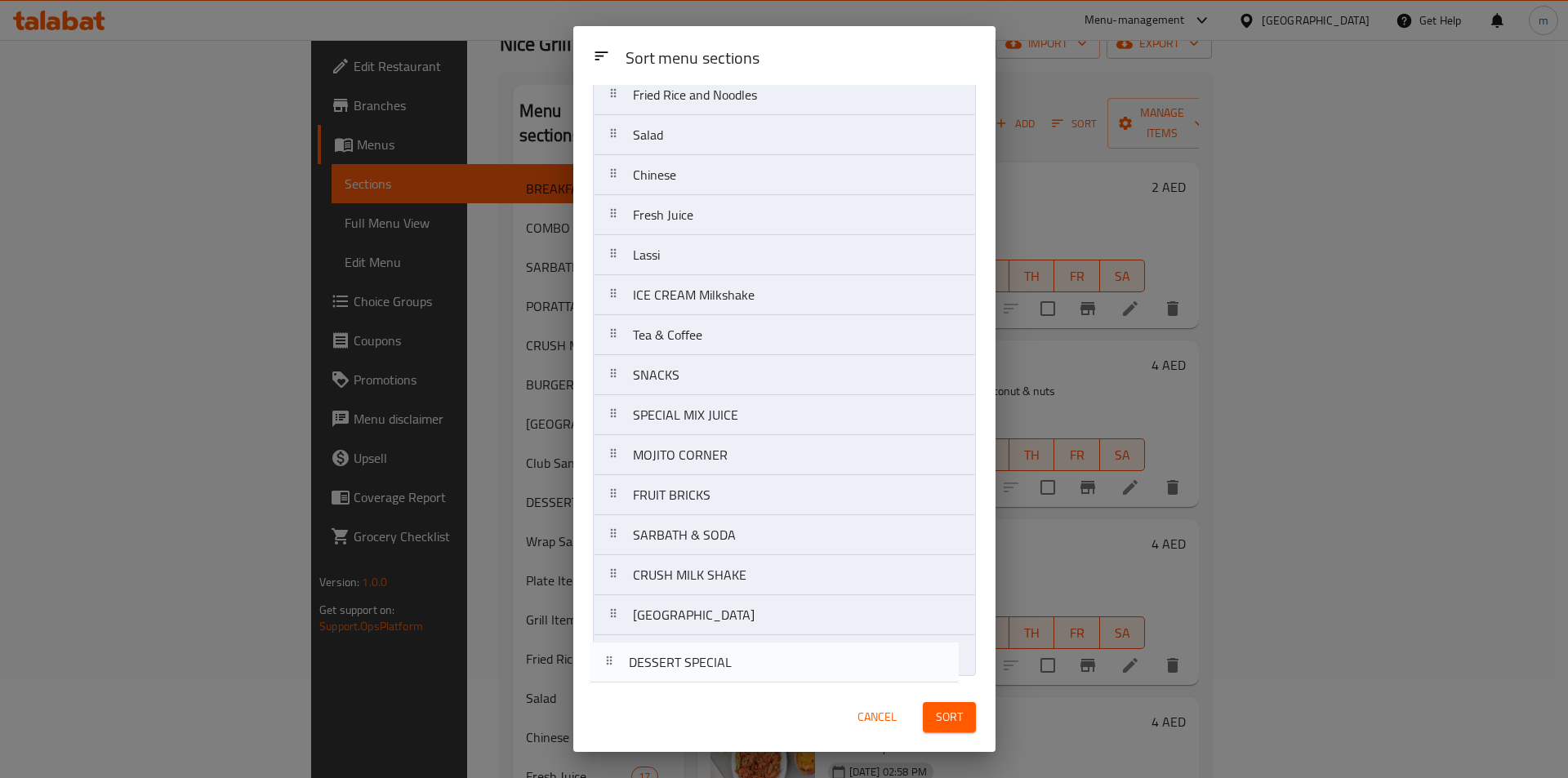
click at [733, 673] on nav "BREAKFAST COMBO SANDWICH PORATTA SANDWICH BURGER SANDWICH Club Sandwich DESSERT…" at bounding box center [784, 215] width 383 height 922
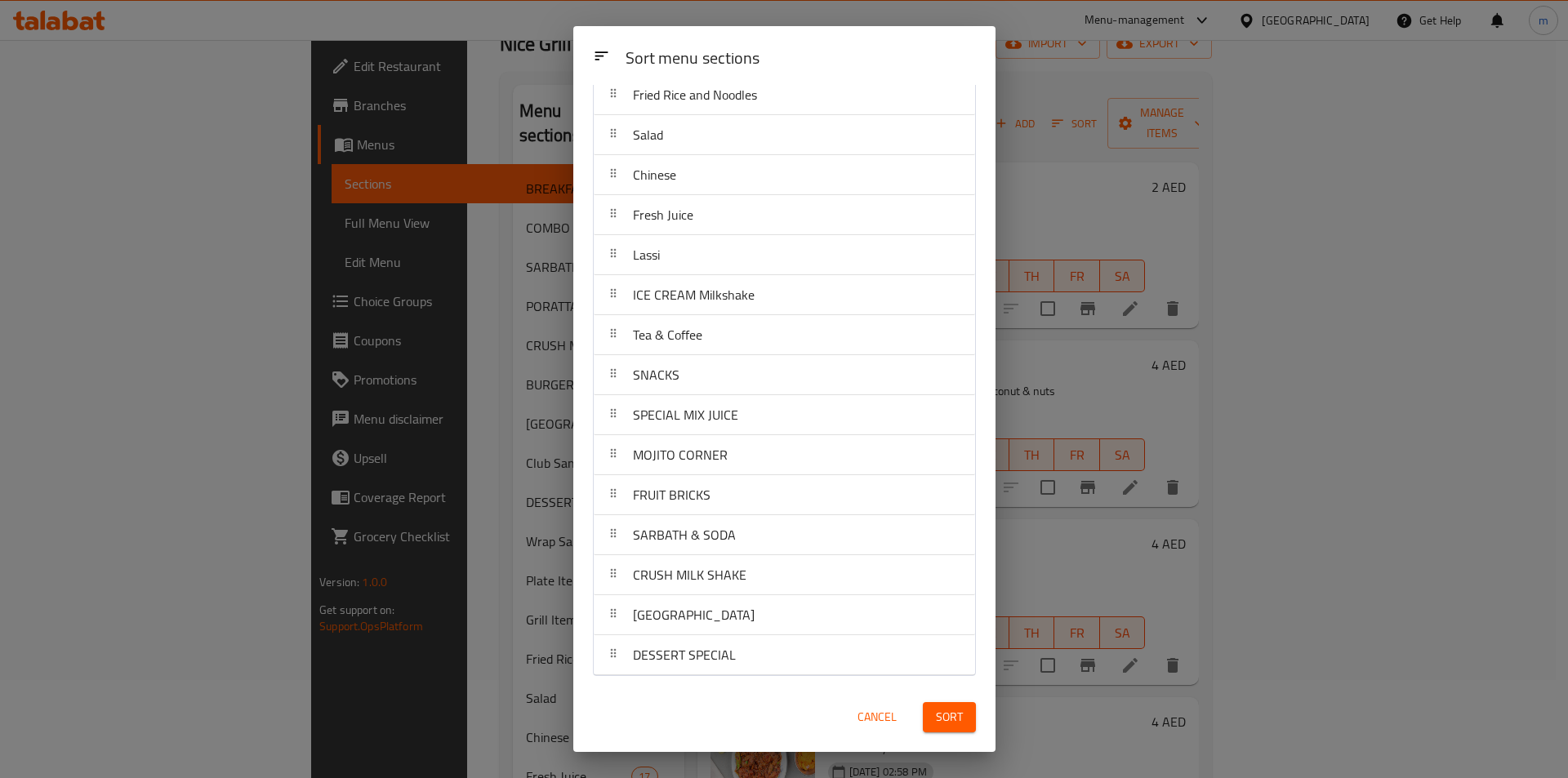
click at [943, 725] on span "Sort" at bounding box center [949, 717] width 27 height 21
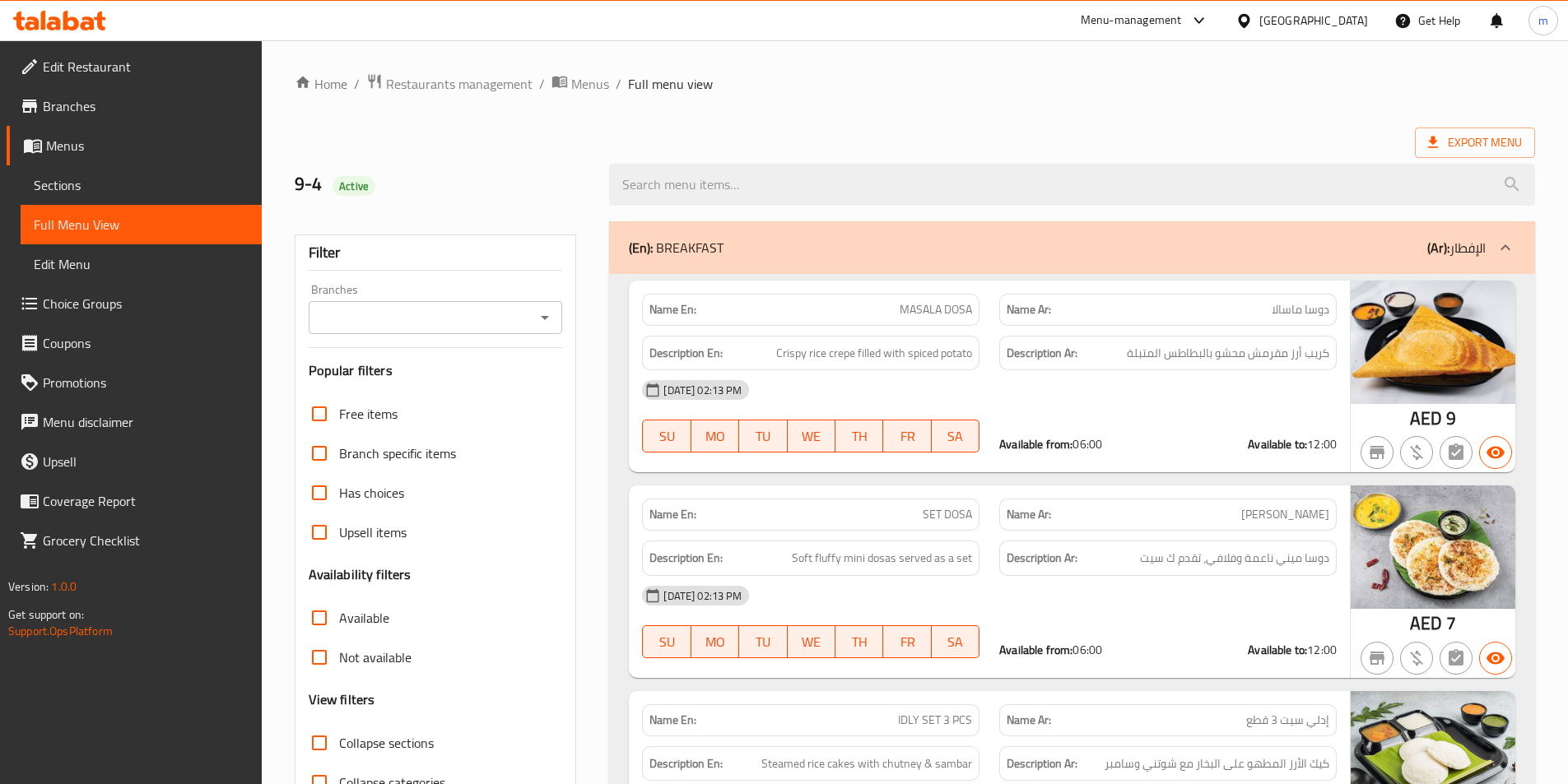
scroll to position [44415, 0]
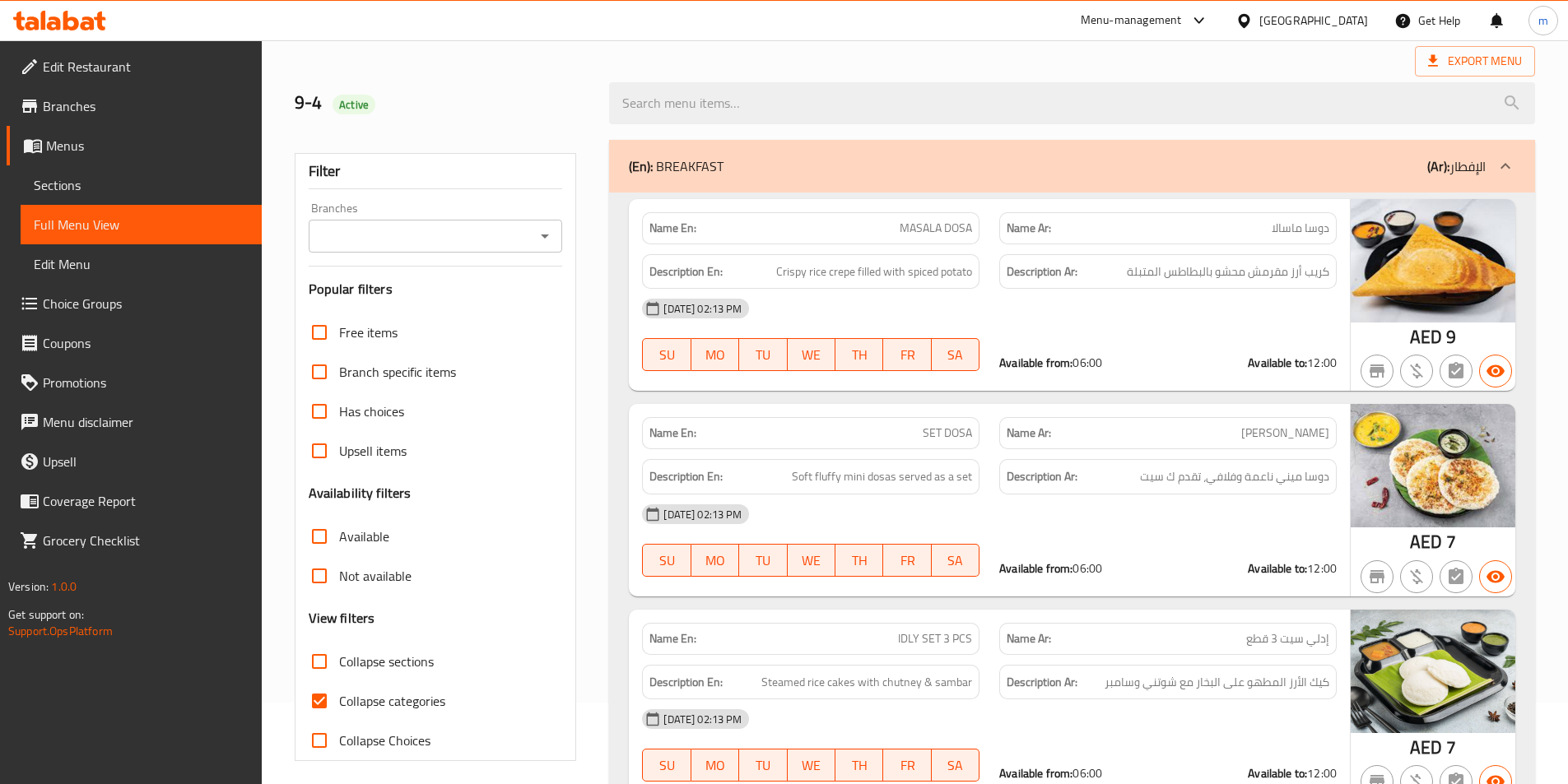
scroll to position [165, 0]
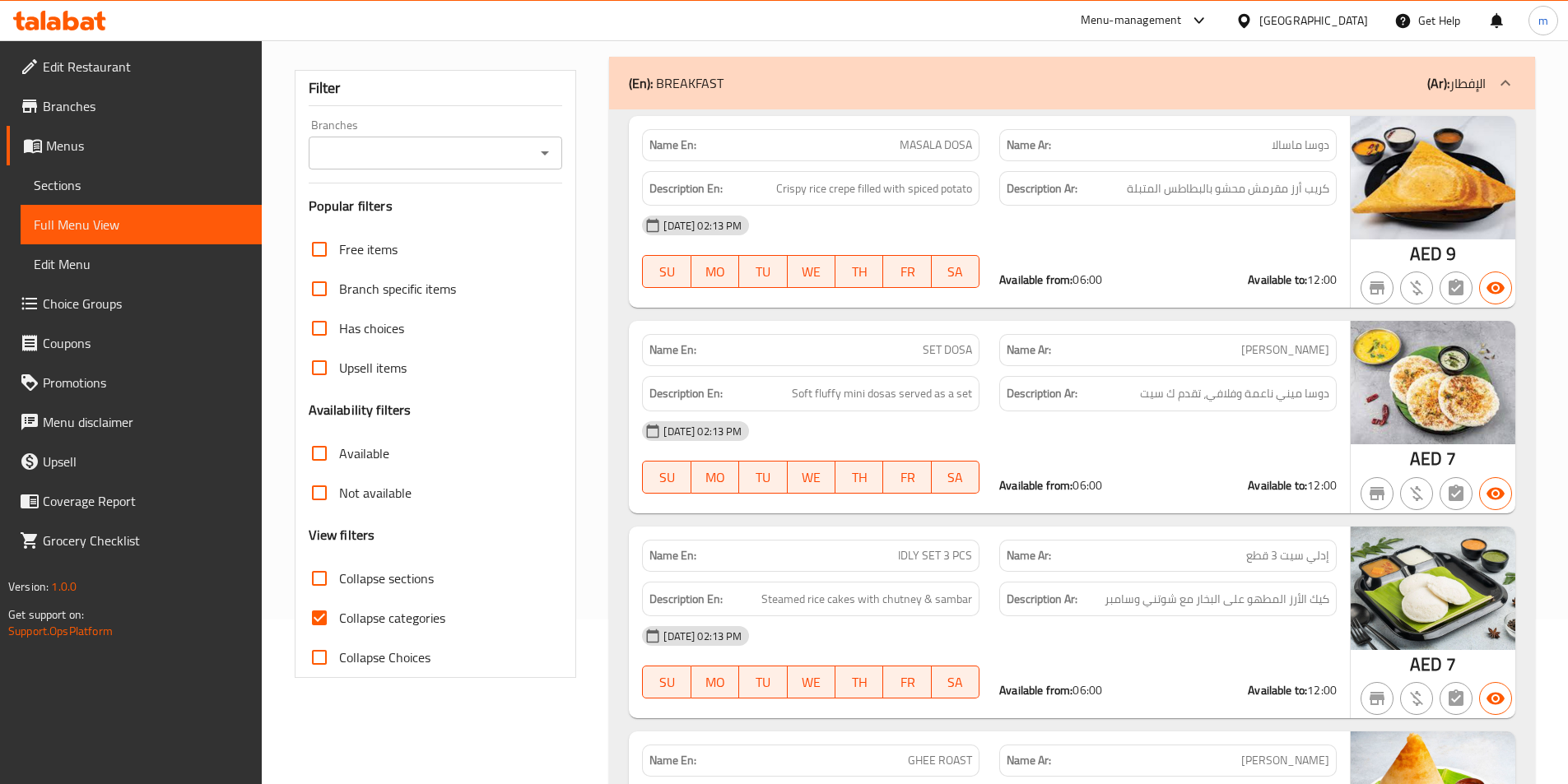
click at [409, 576] on span "Collapse sections" at bounding box center [387, 578] width 95 height 20
click at [340, 576] on input "Collapse sections" at bounding box center [320, 579] width 40 height 40
checkbox input "true"
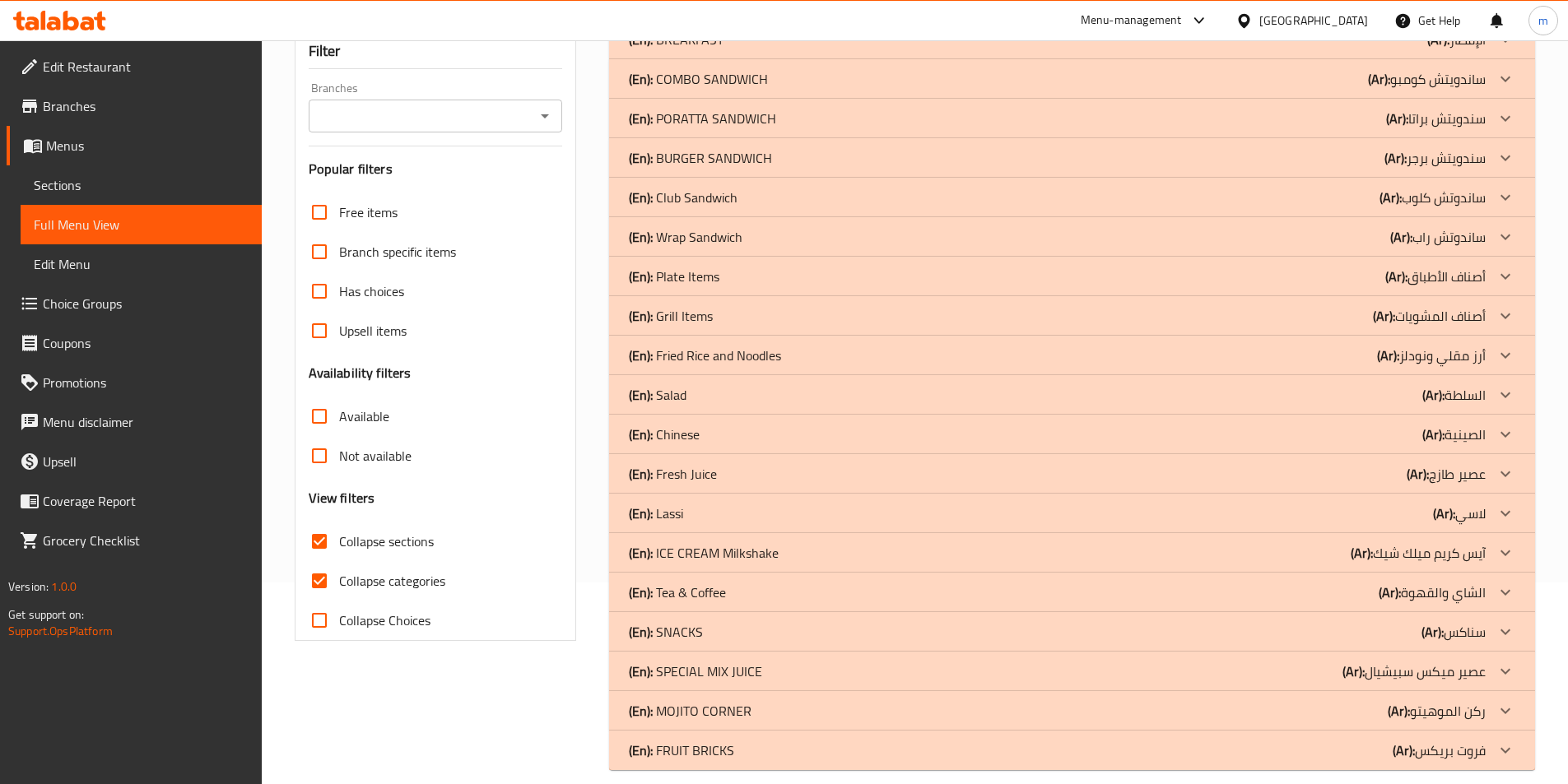
scroll to position [220, 0]
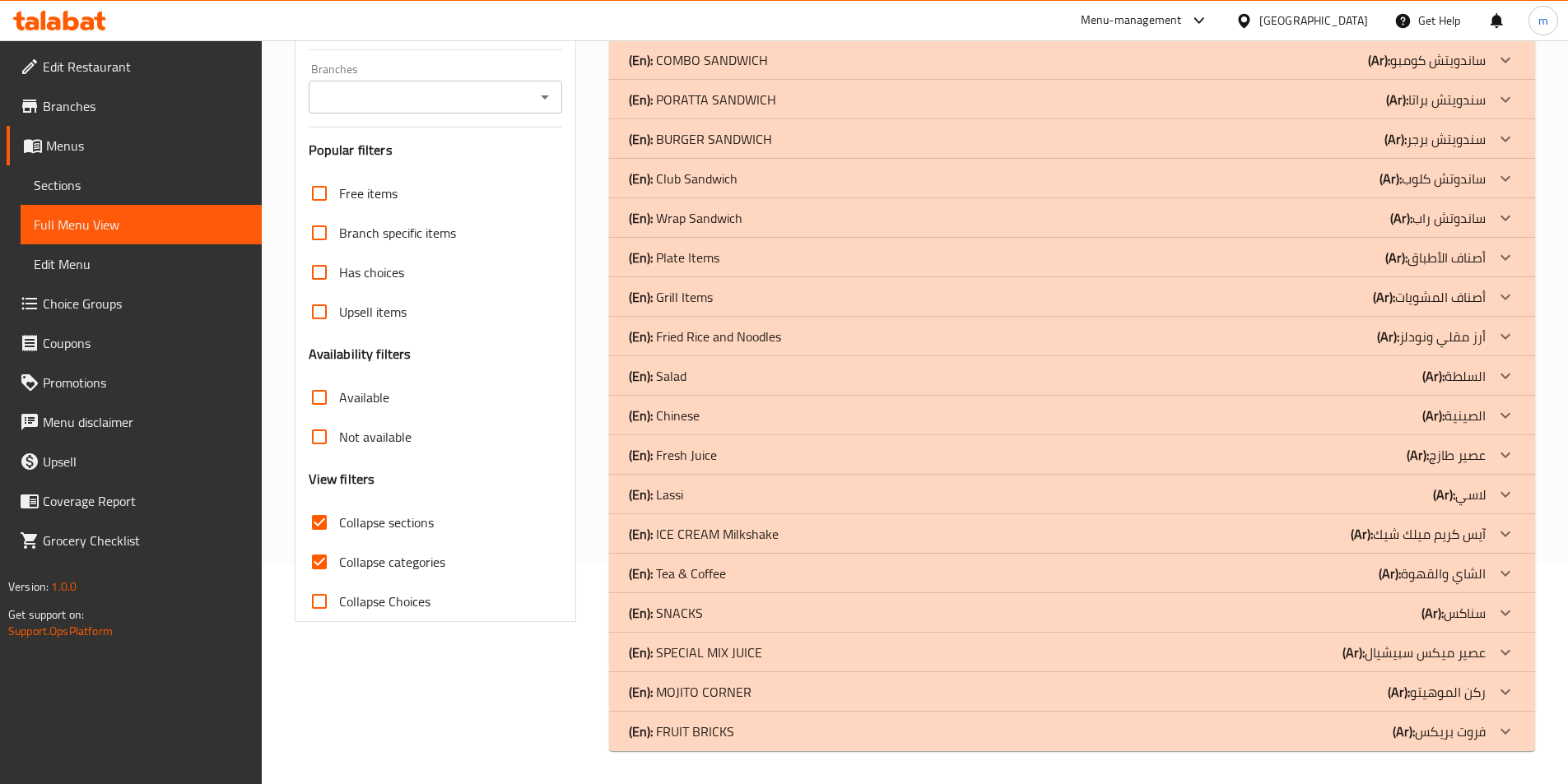
click at [1406, 657] on p "(Ar): عصير ميكس سبيشيال" at bounding box center [1414, 652] width 143 height 20
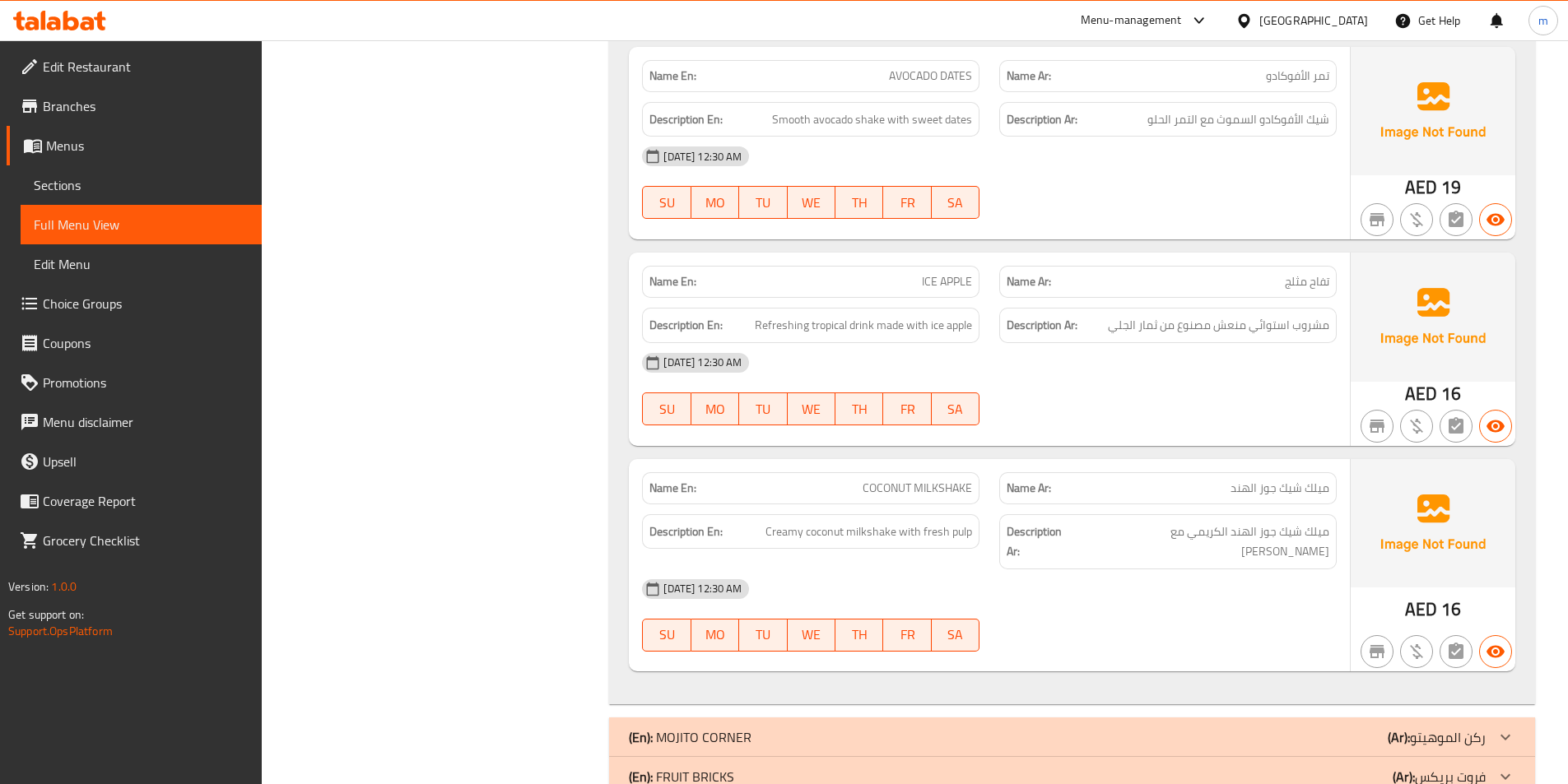
scroll to position [3434, 0]
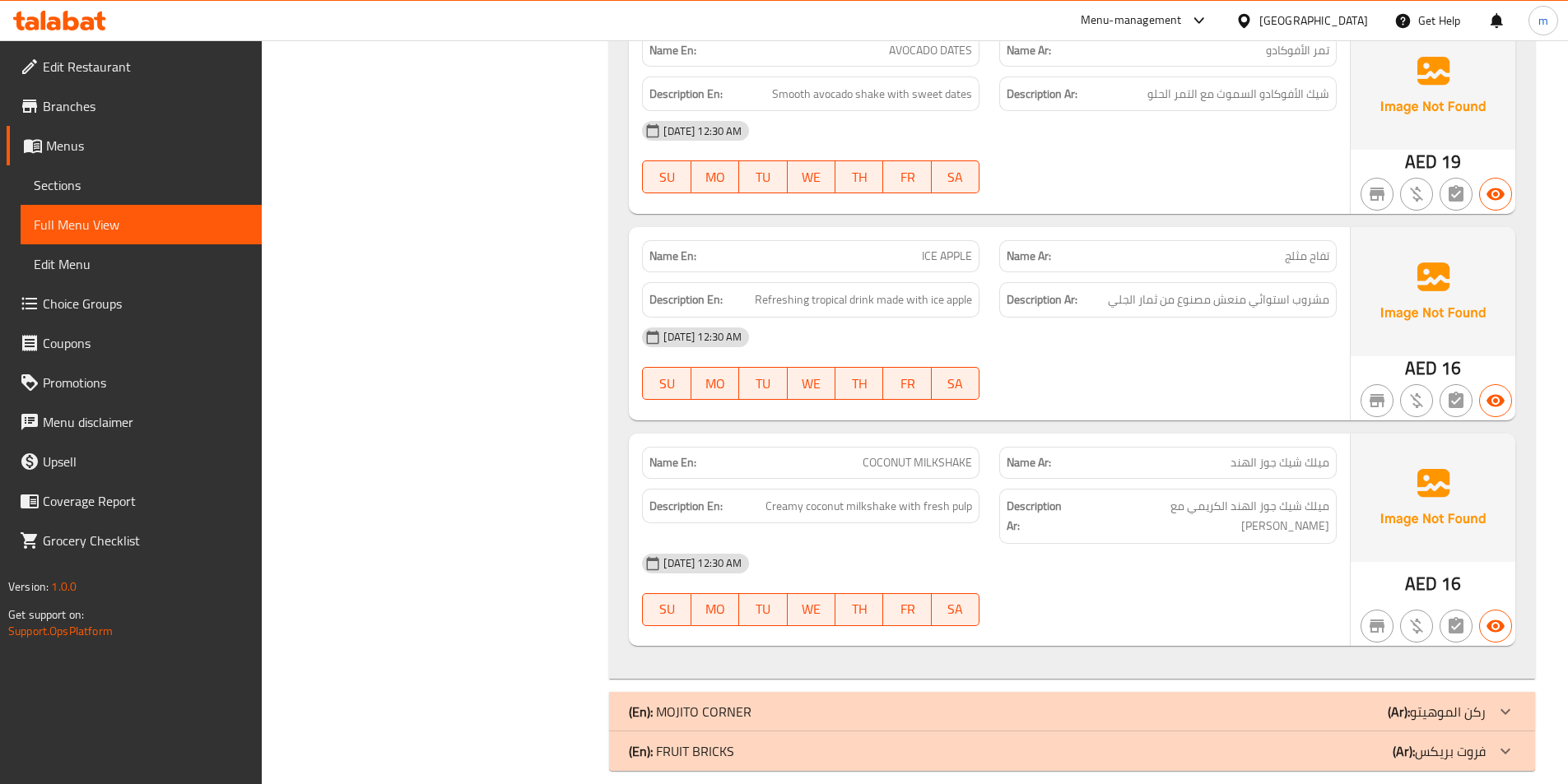
click at [1375, 702] on div "(En): MOJITO CORNER (Ar): ركن الموهيتو" at bounding box center [1057, 711] width 857 height 20
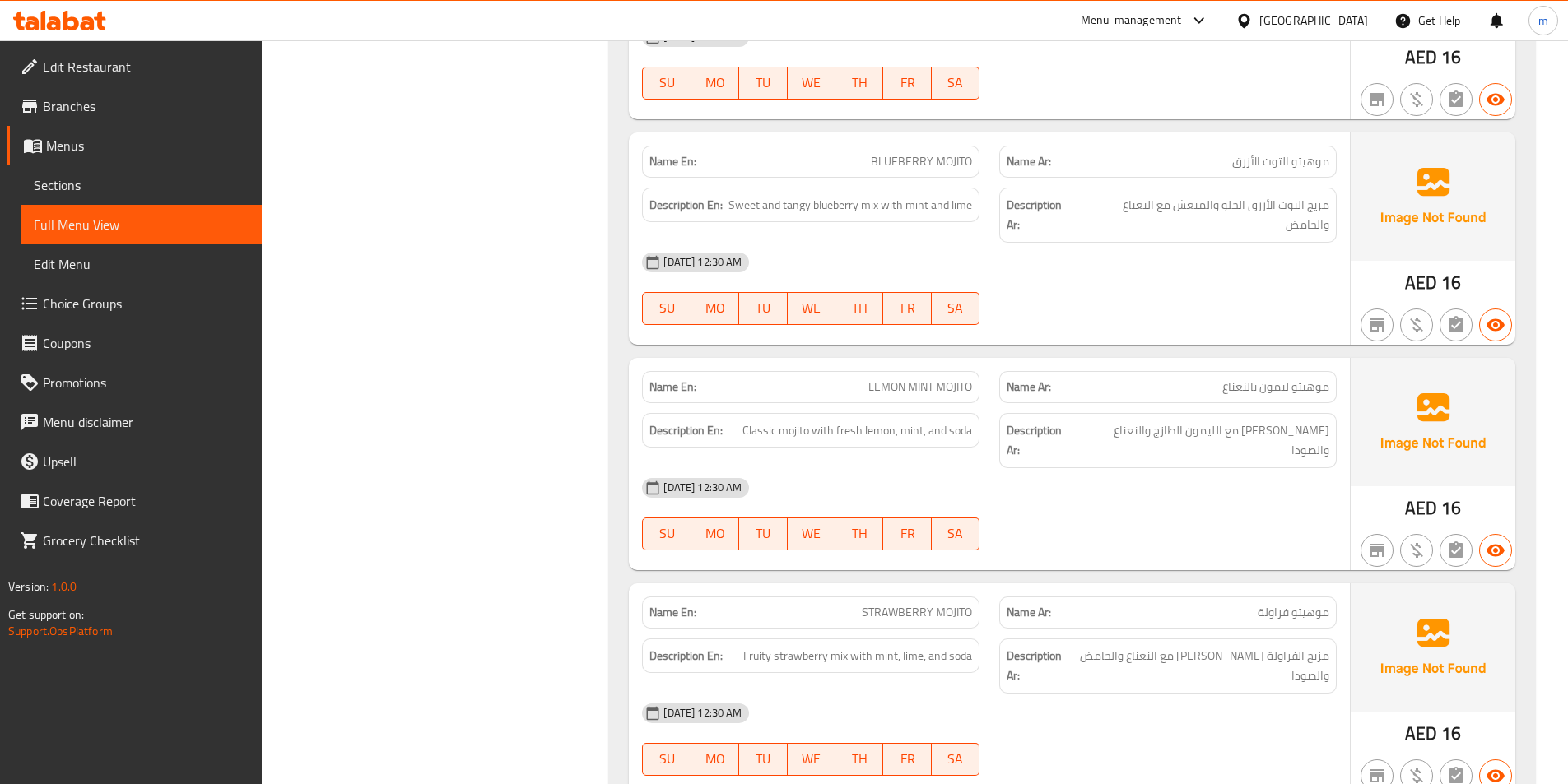
scroll to position [4594, 0]
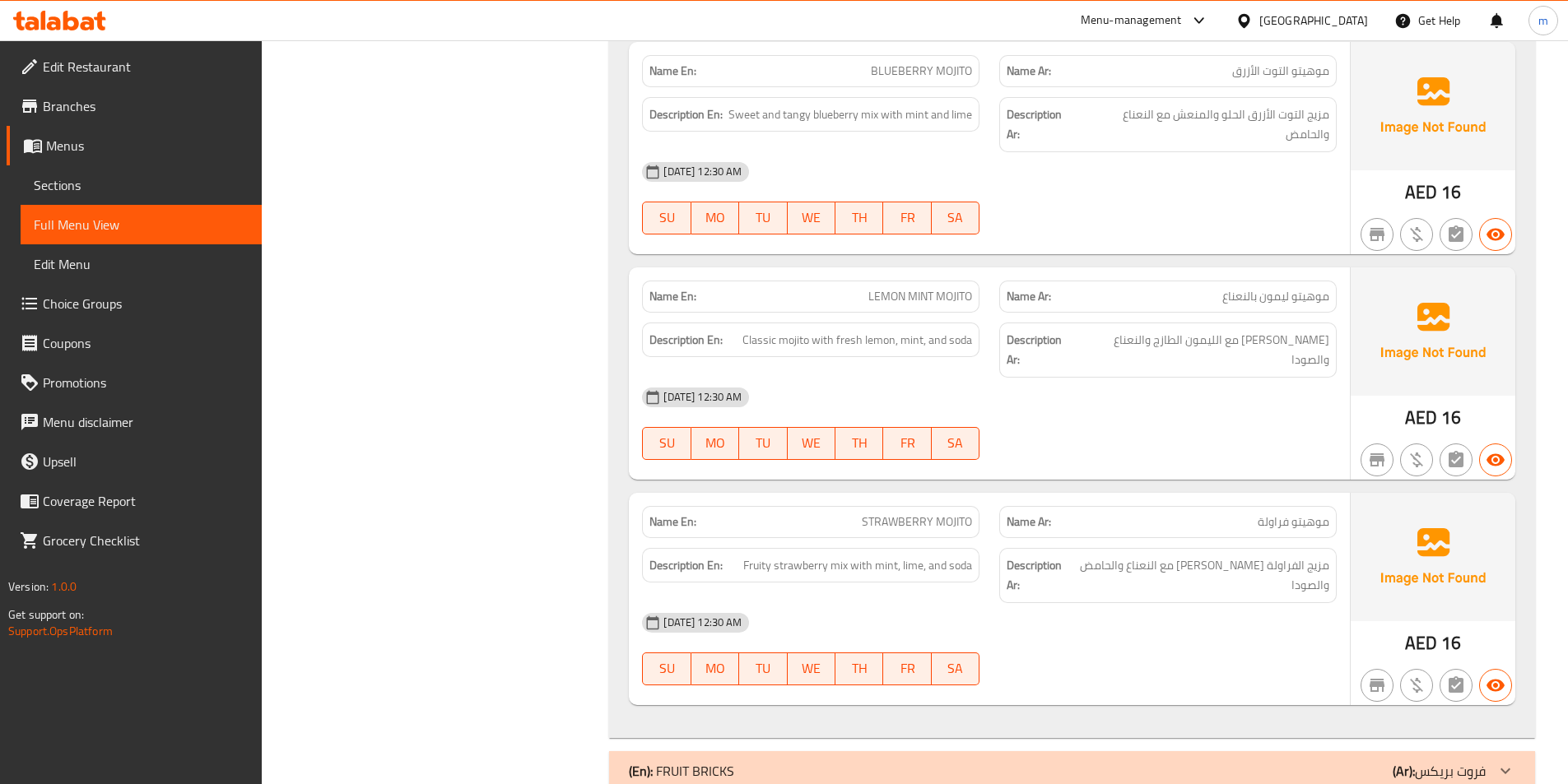
click at [1370, 761] on div "(En): FRUIT BRICKS (Ar): فروت بريكس" at bounding box center [1057, 770] width 857 height 20
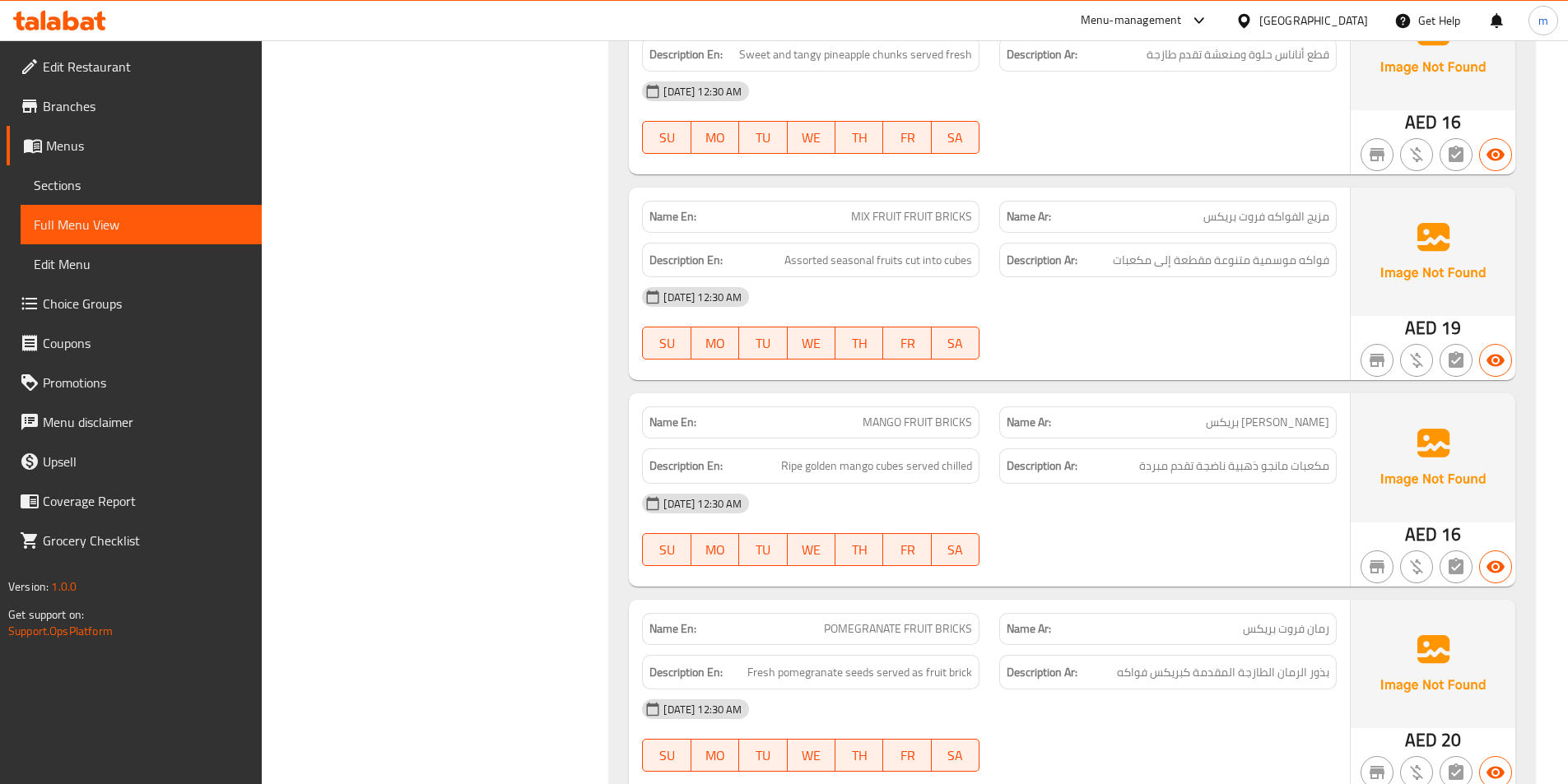
scroll to position [5663, 0]
